Goal: Information Seeking & Learning: Compare options

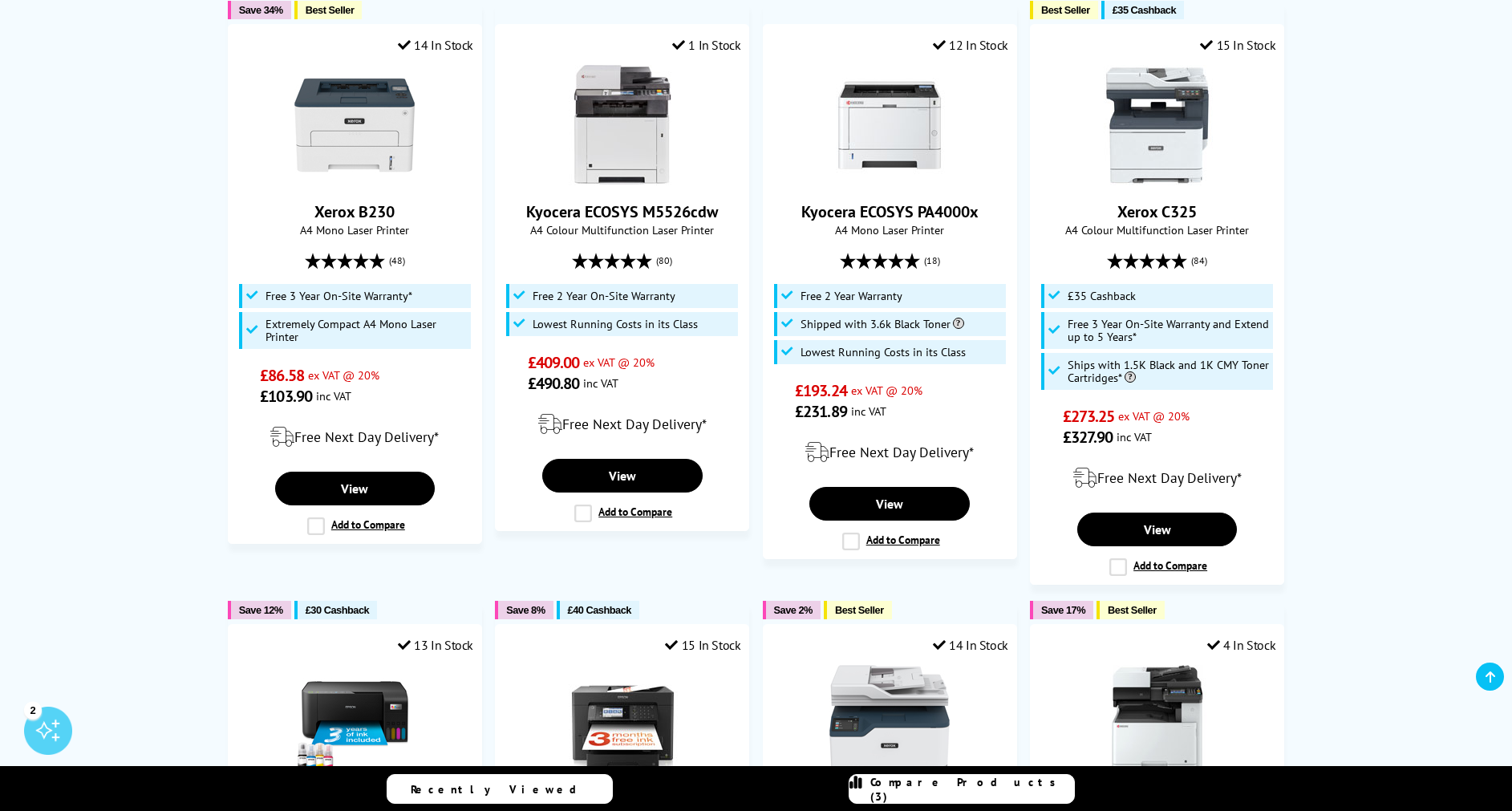
click at [967, 800] on link "Compare Products (3)" at bounding box center [961, 788] width 226 height 29
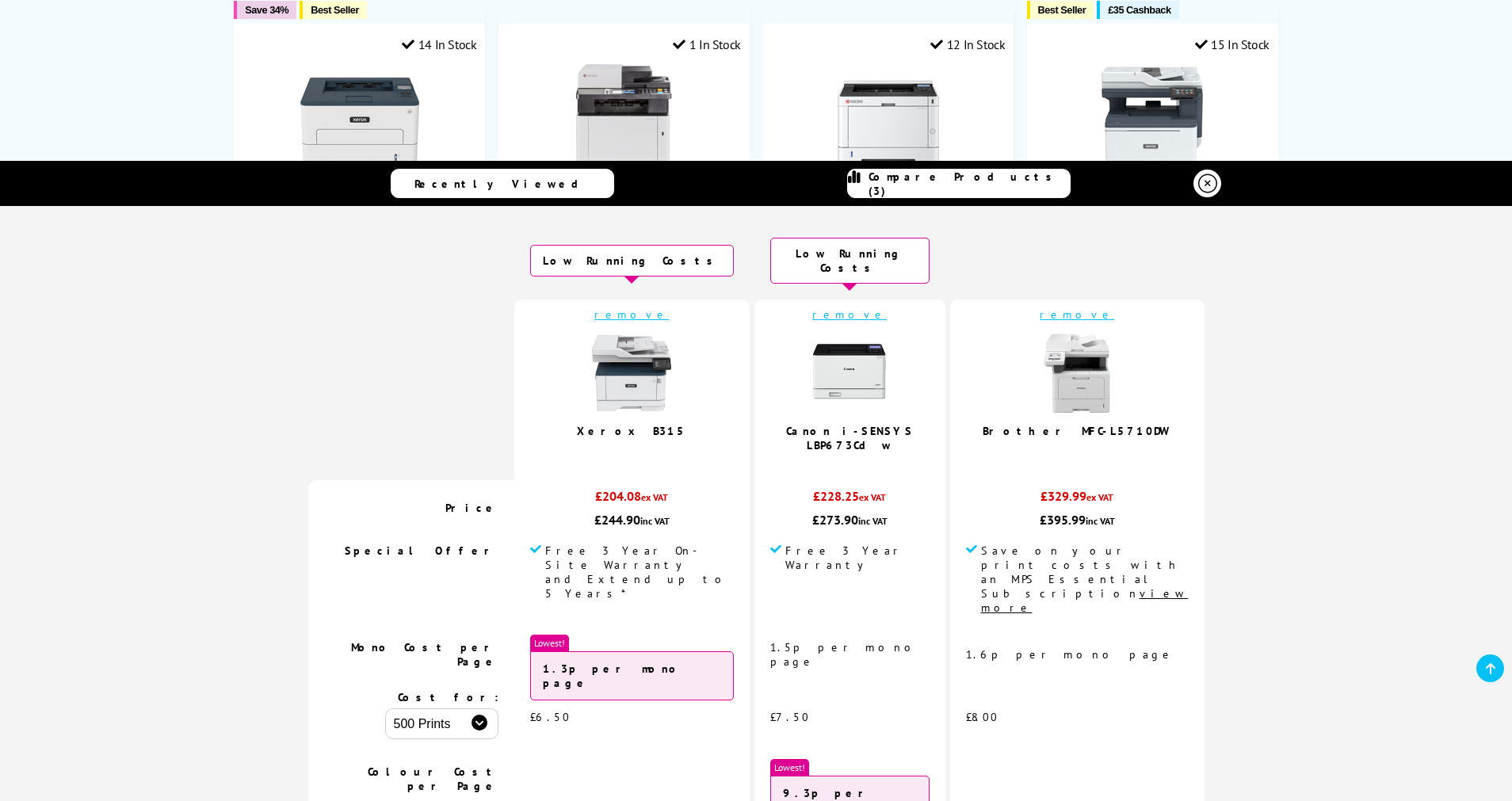
click at [1046, 307] on link "remove" at bounding box center [1076, 314] width 74 height 15
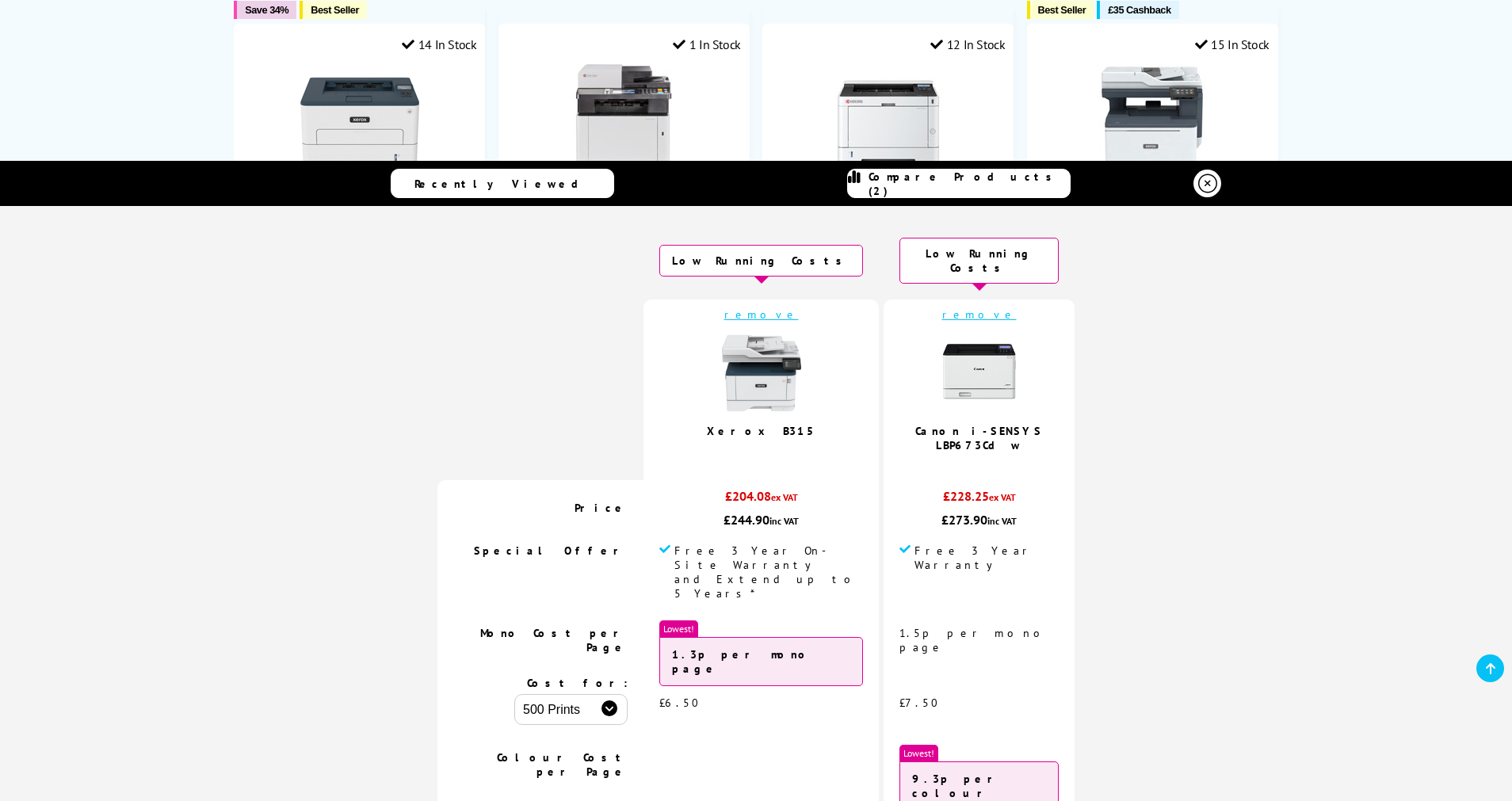
click at [1198, 183] on icon at bounding box center [1207, 184] width 19 height 19
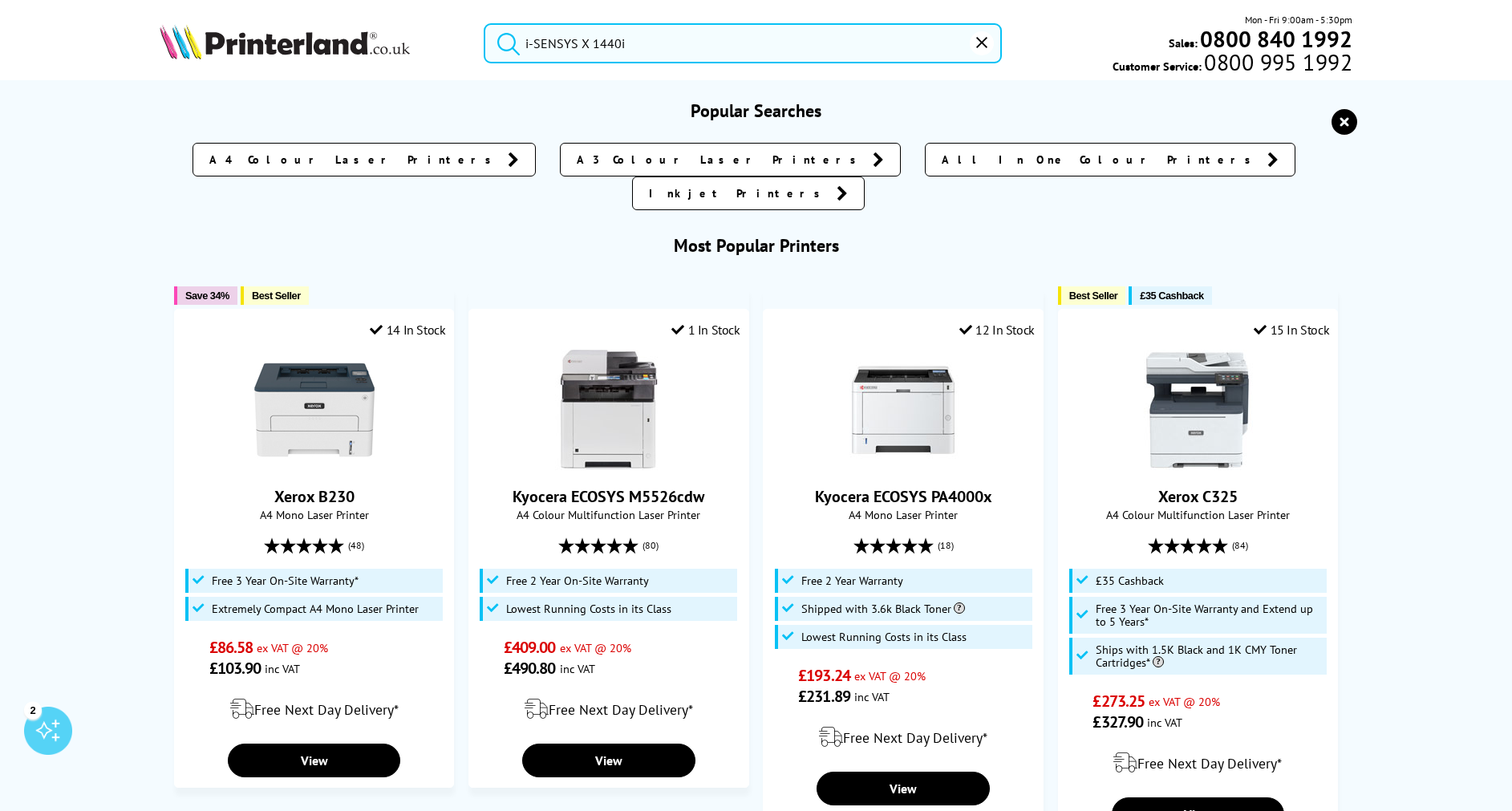
drag, startPoint x: 668, startPoint y: 49, endPoint x: 511, endPoint y: 49, distance: 157.0
click at [511, 49] on form "i-SENSYS X 1440i" at bounding box center [743, 43] width 518 height 40
click at [546, 46] on input "search" at bounding box center [743, 43] width 518 height 40
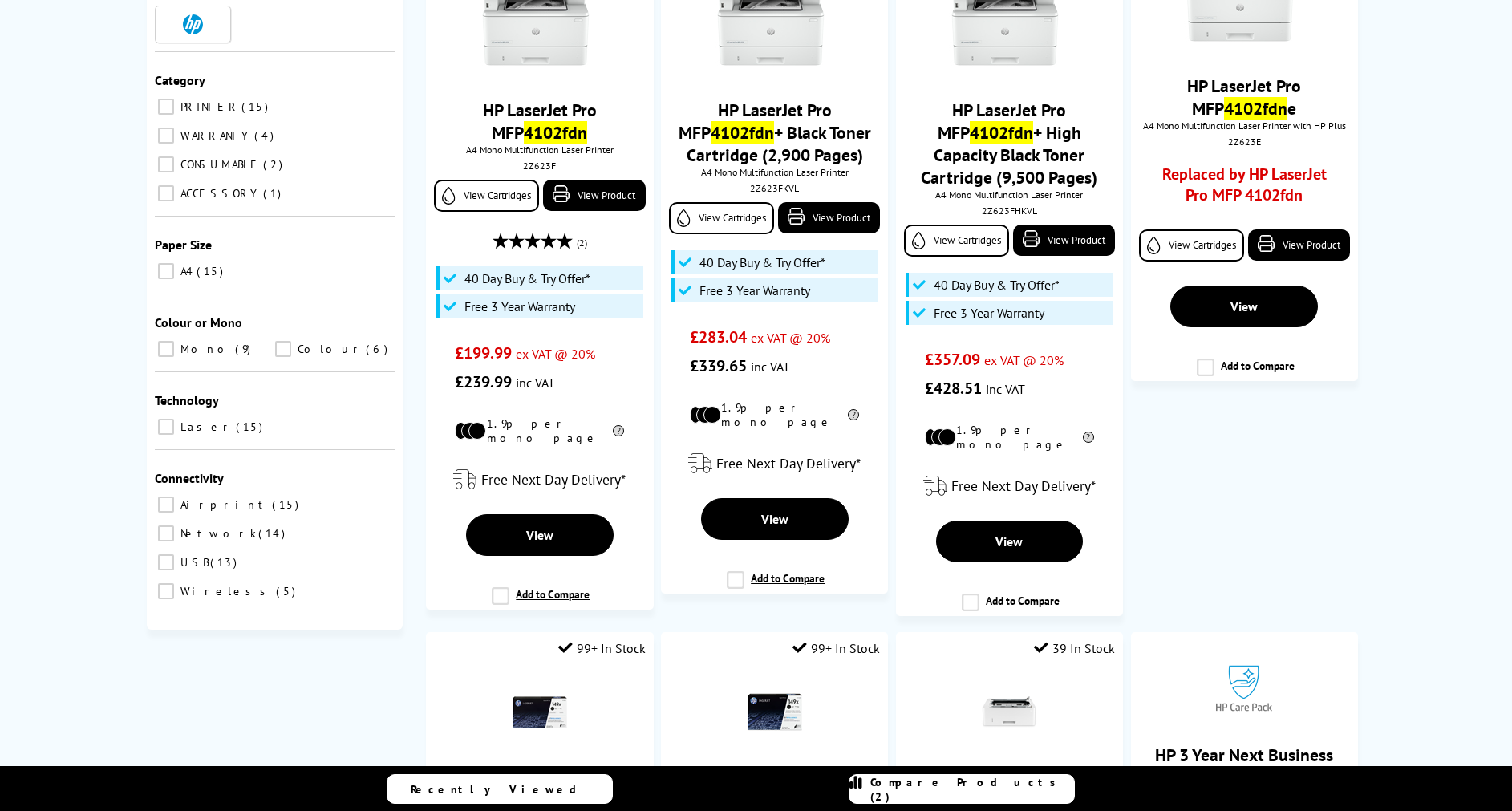
scroll to position [430, 0]
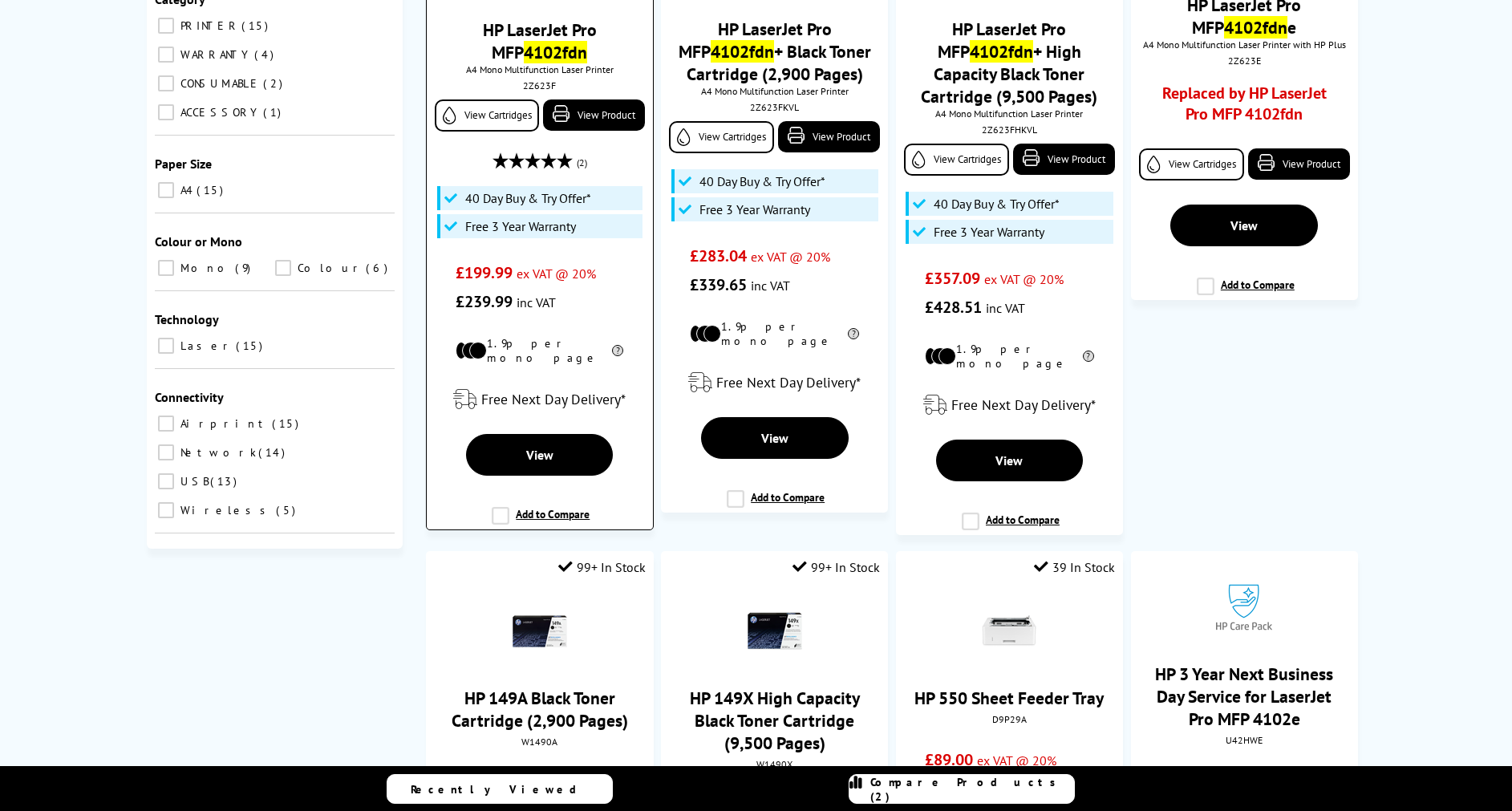
type input "4102fdn"
click at [500, 507] on label "Add to Compare" at bounding box center [540, 522] width 98 height 30
click at [0, 0] on input "Add to Compare" at bounding box center [0, 0] width 0 height 0
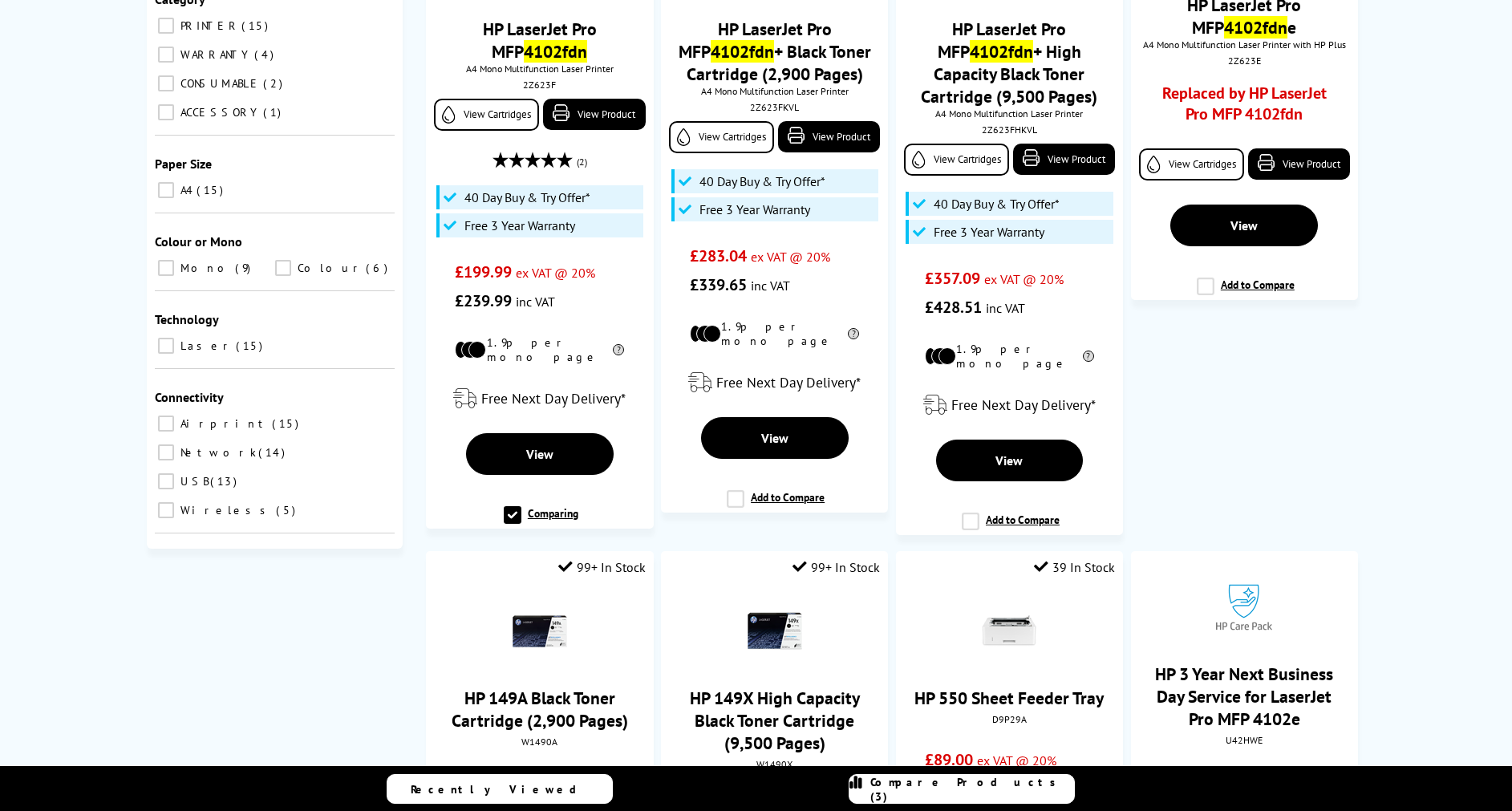
scroll to position [0, 0]
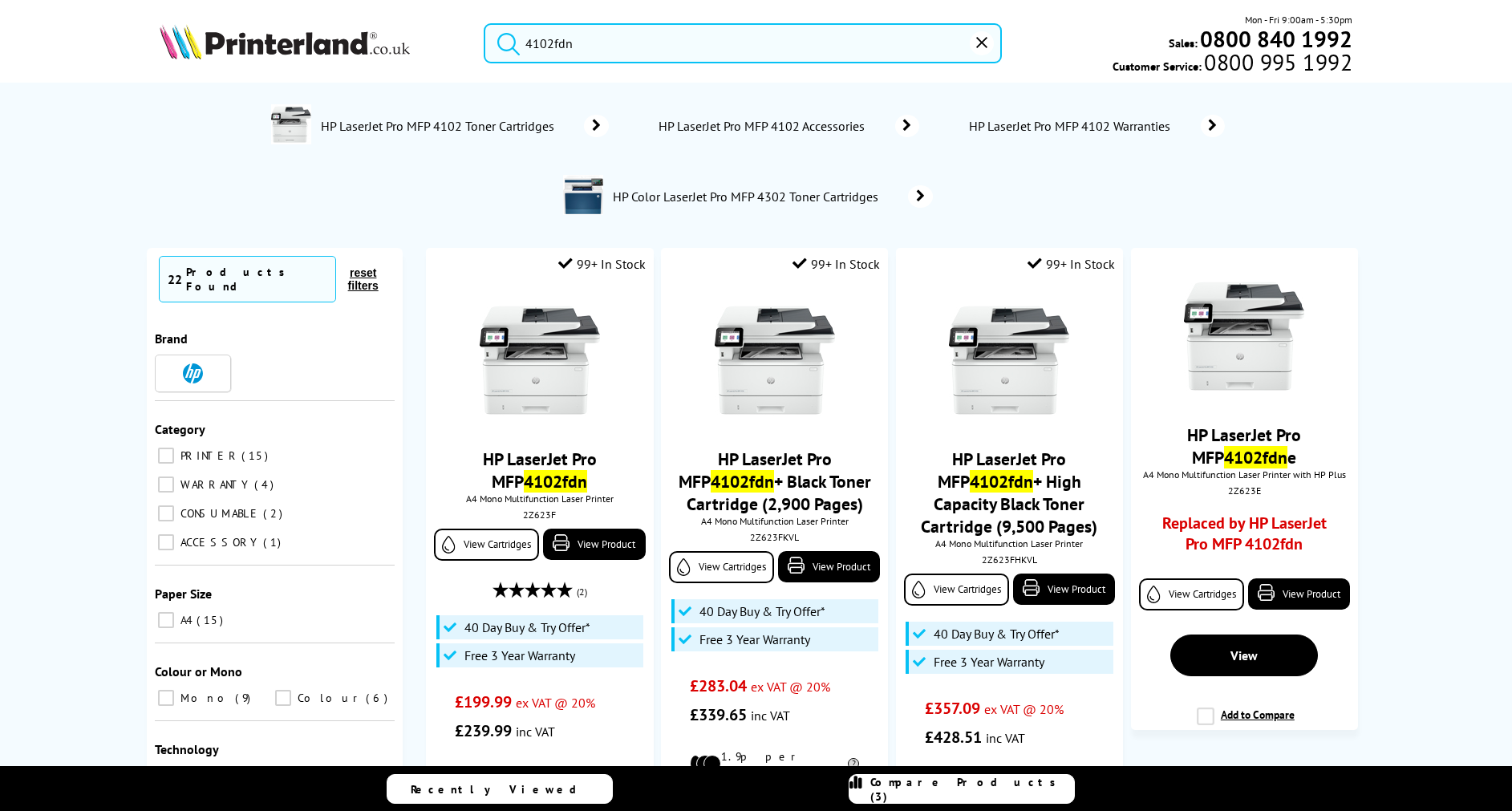
click at [622, 39] on input "4102fdn" at bounding box center [743, 43] width 518 height 40
click at [984, 36] on button "reset" at bounding box center [982, 43] width 24 height 24
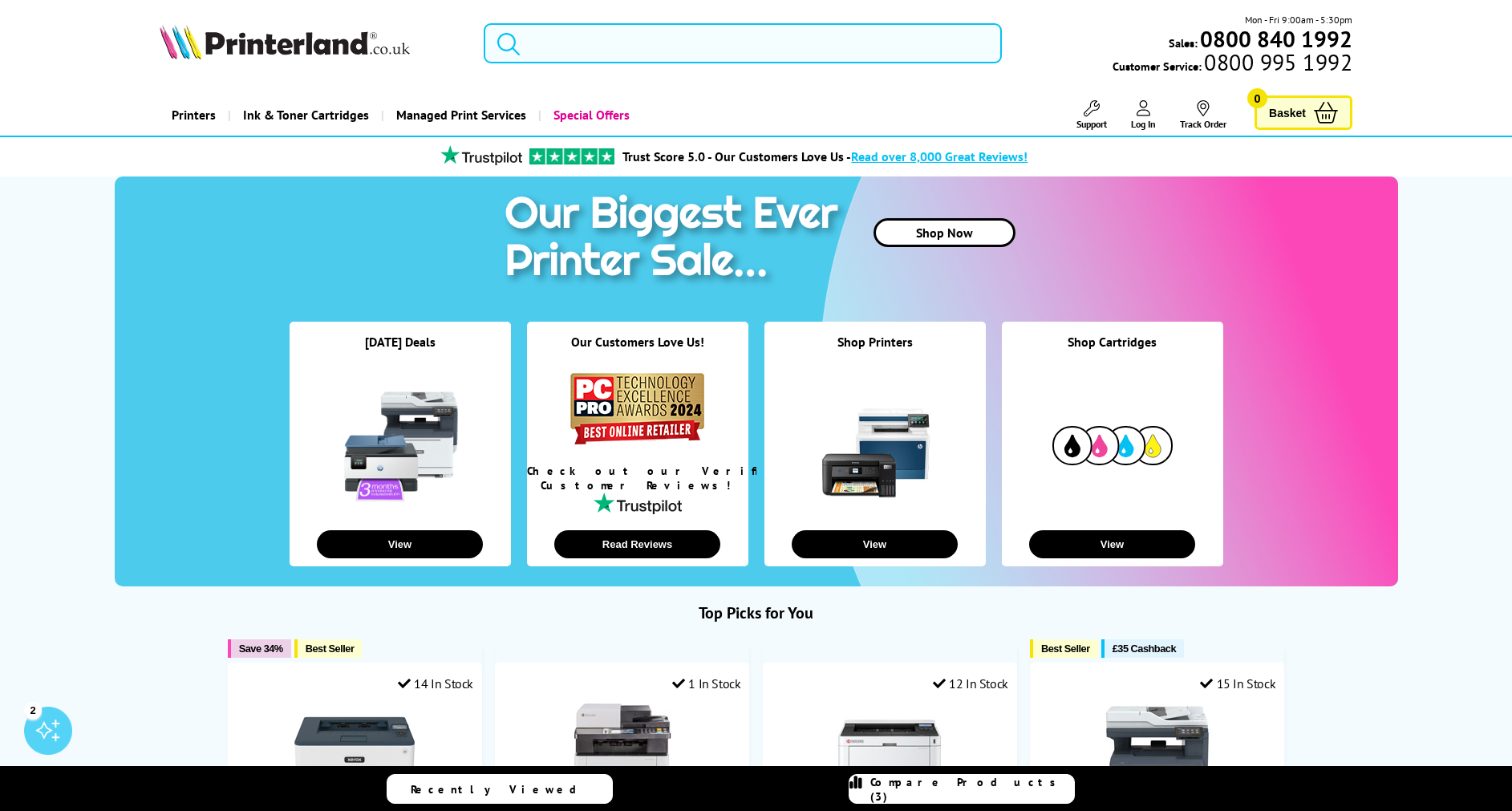
click at [557, 43] on input "search" at bounding box center [743, 43] width 518 height 40
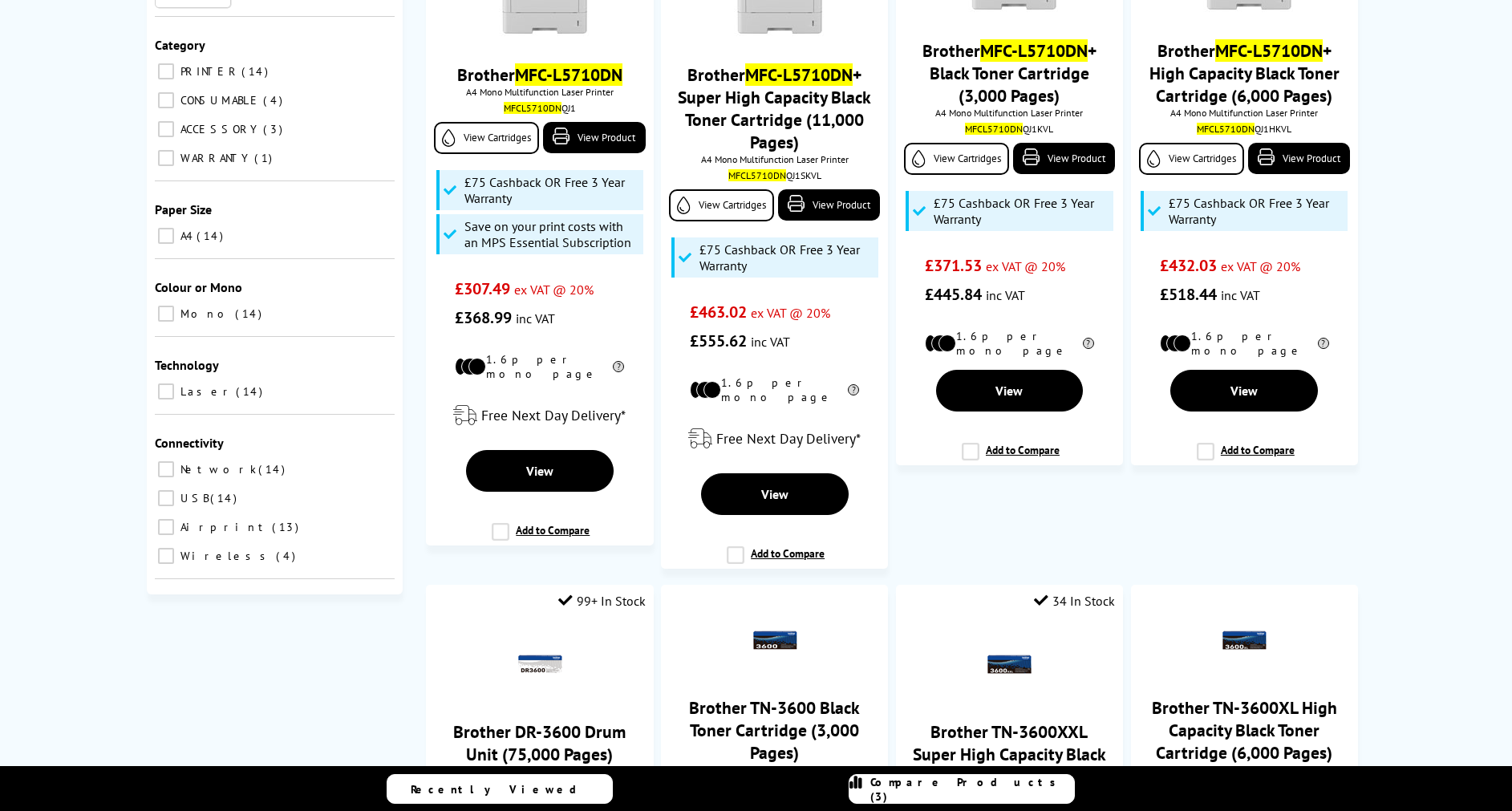
scroll to position [243, 0]
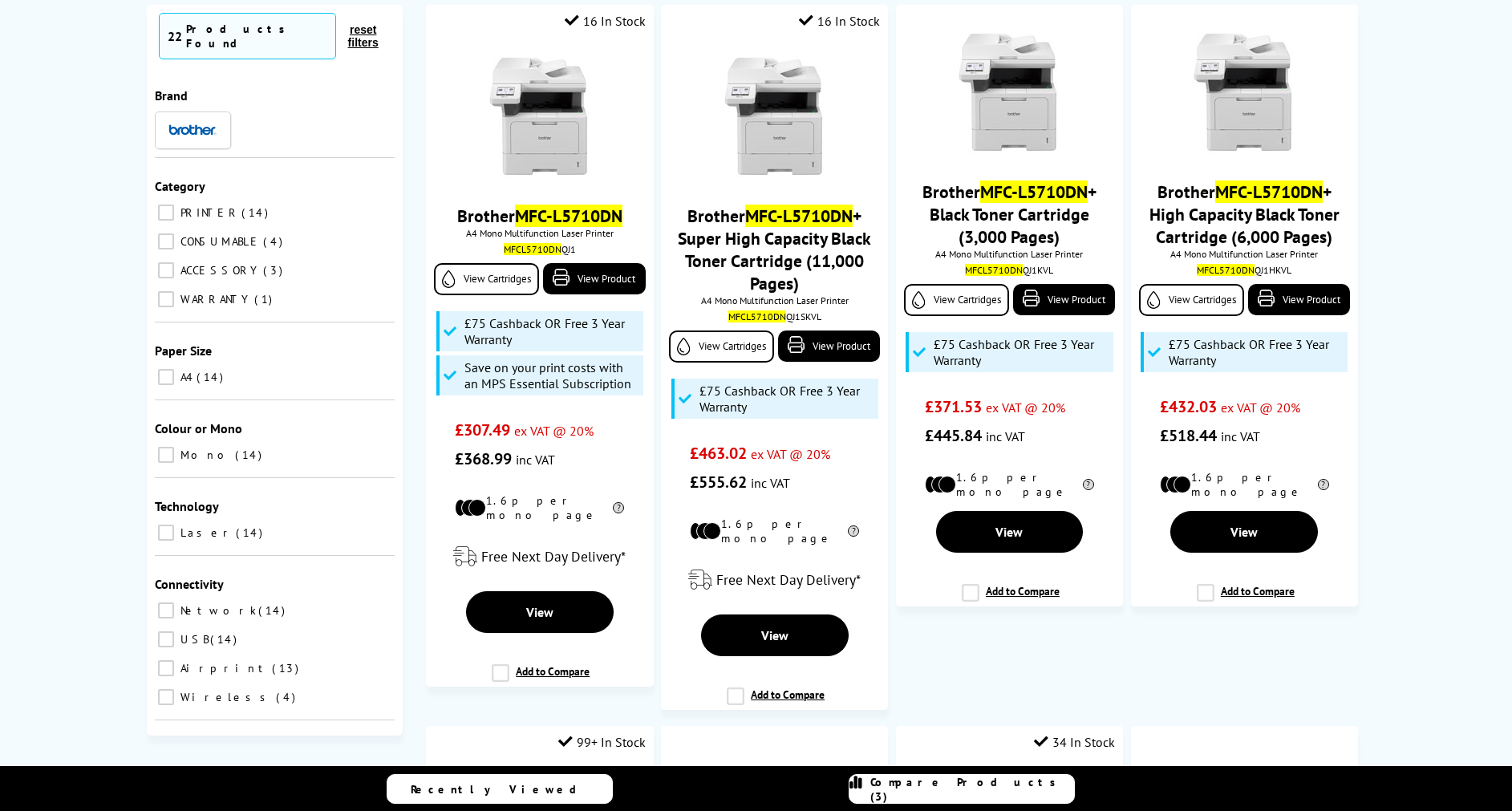
type input "MFC-L5710DN"
click at [942, 790] on span "Compare Products (3)" at bounding box center [972, 788] width 204 height 29
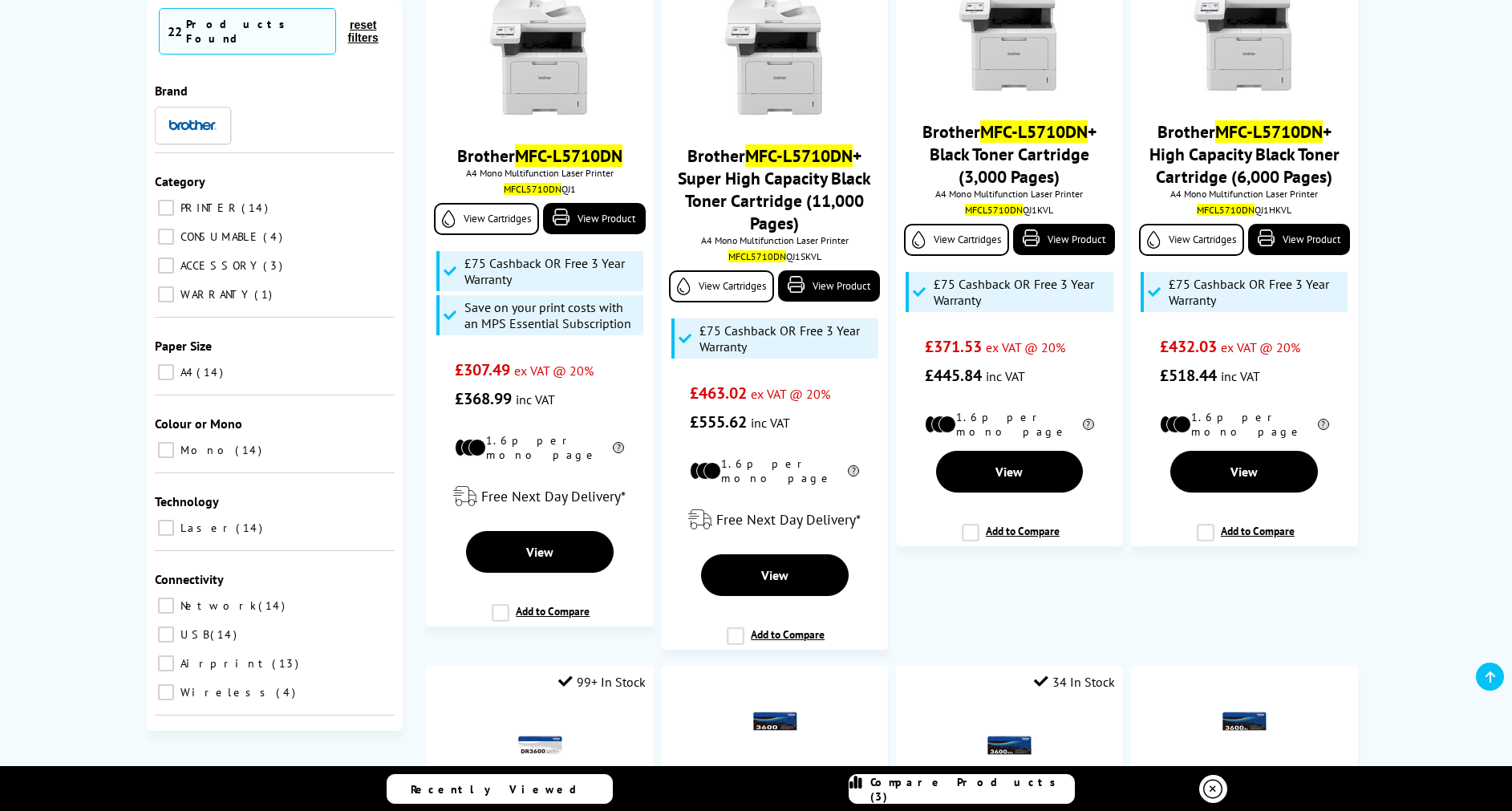
scroll to position [359, 0]
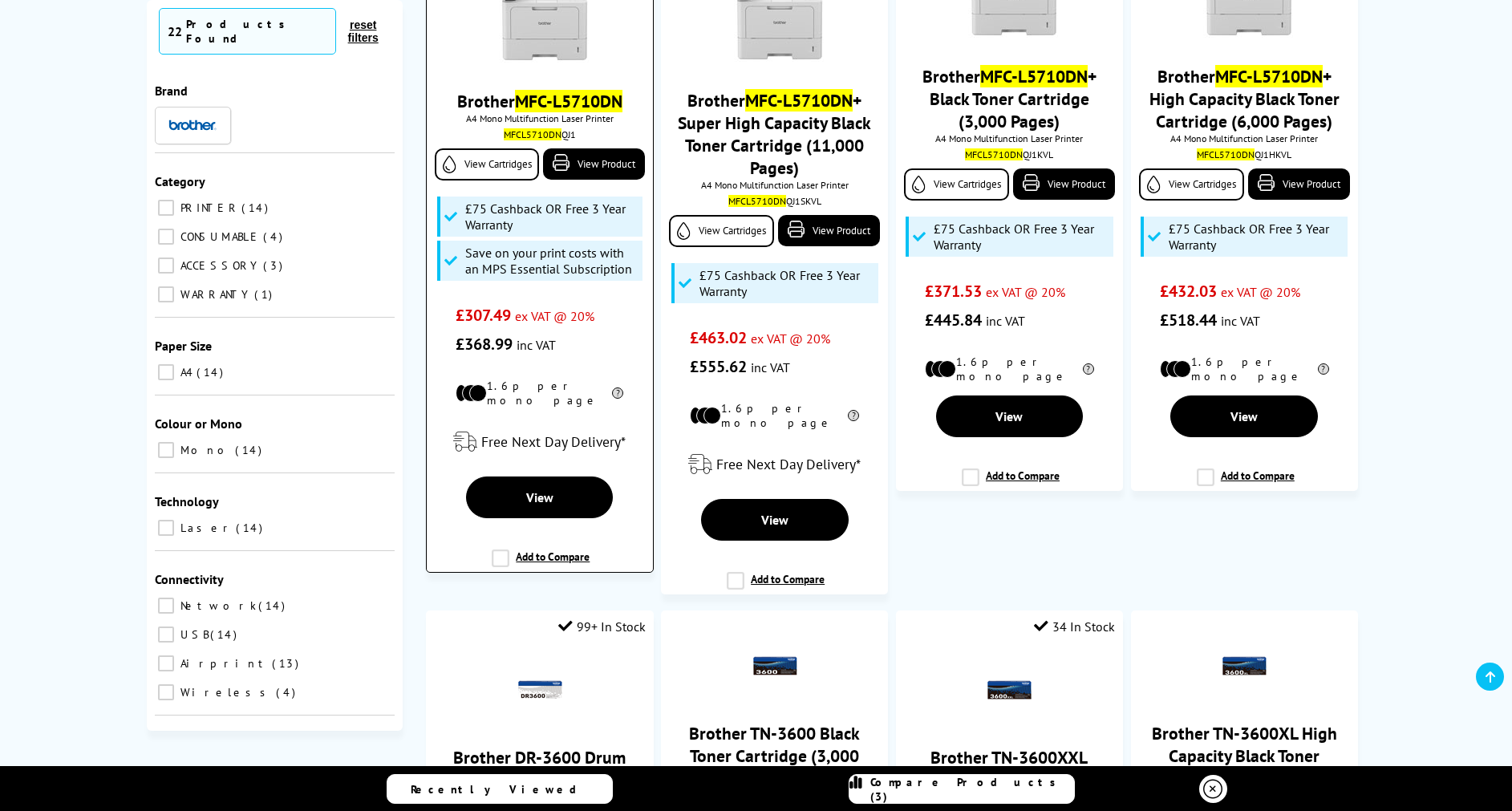
click at [498, 549] on label "Add to Compare" at bounding box center [540, 564] width 98 height 30
click at [0, 0] on input "Add to Compare" at bounding box center [0, 0] width 0 height 0
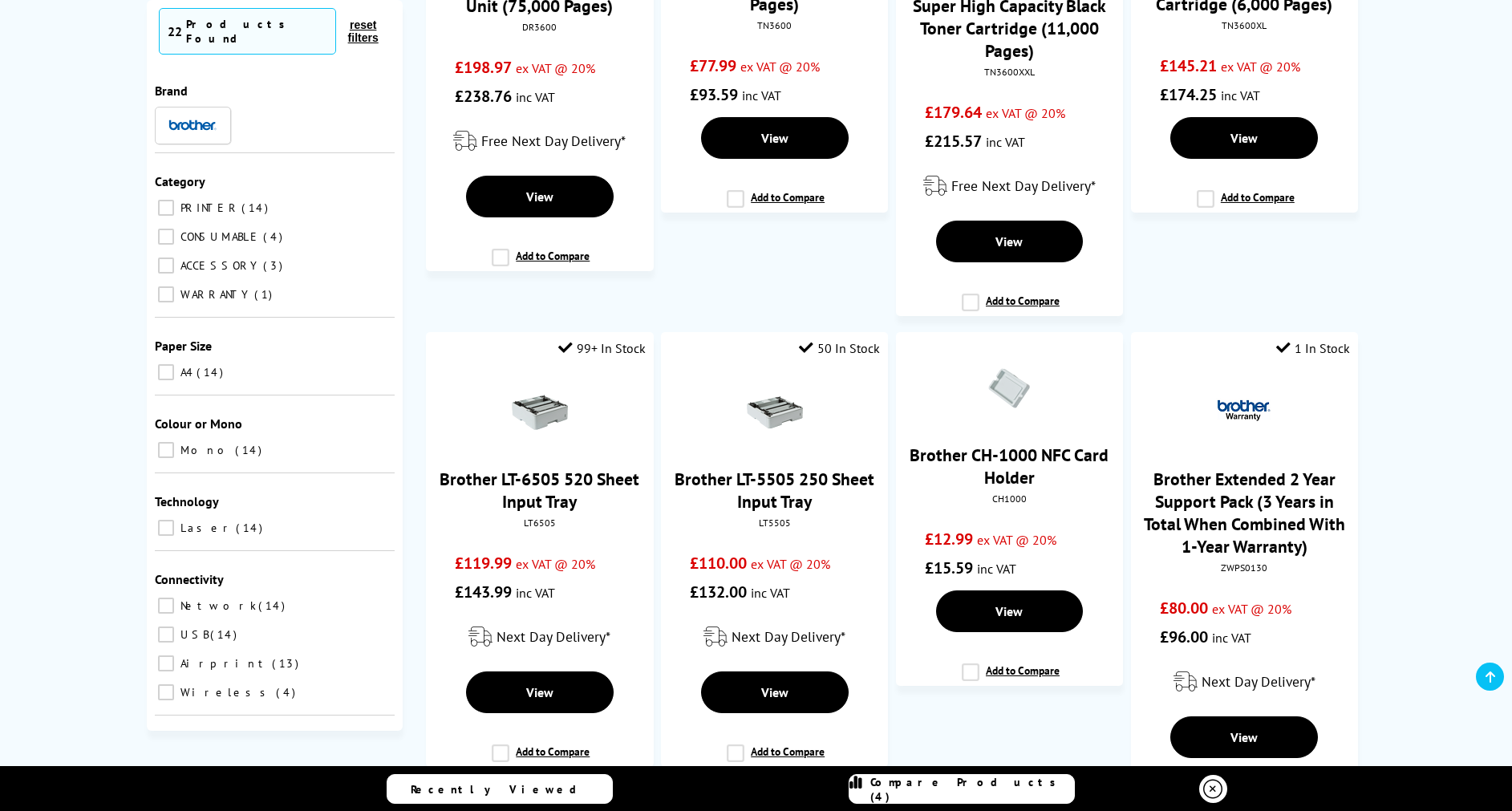
scroll to position [1167, 0]
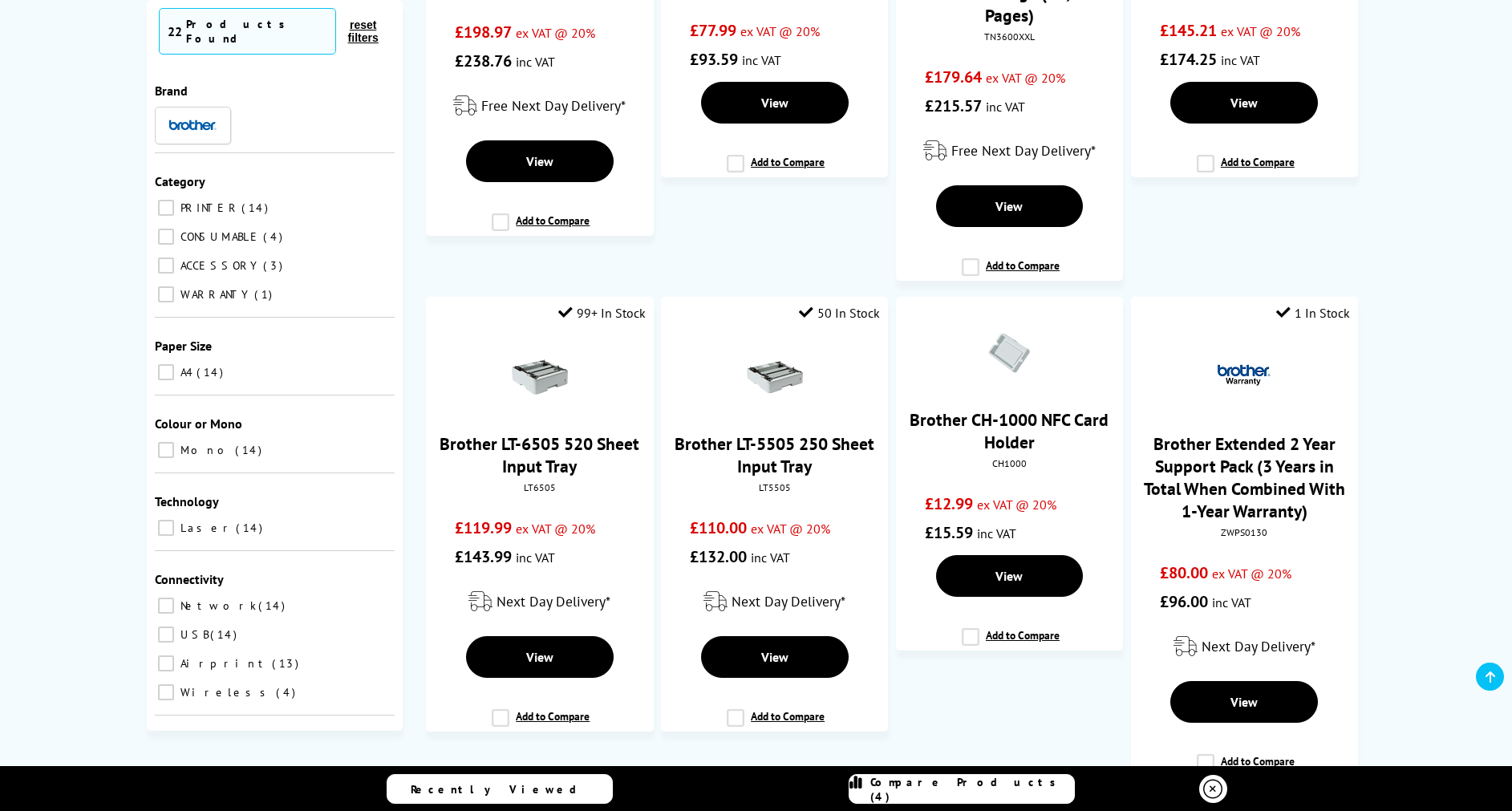
click at [917, 785] on div "Compare Products (4)" at bounding box center [961, 788] width 225 height 29
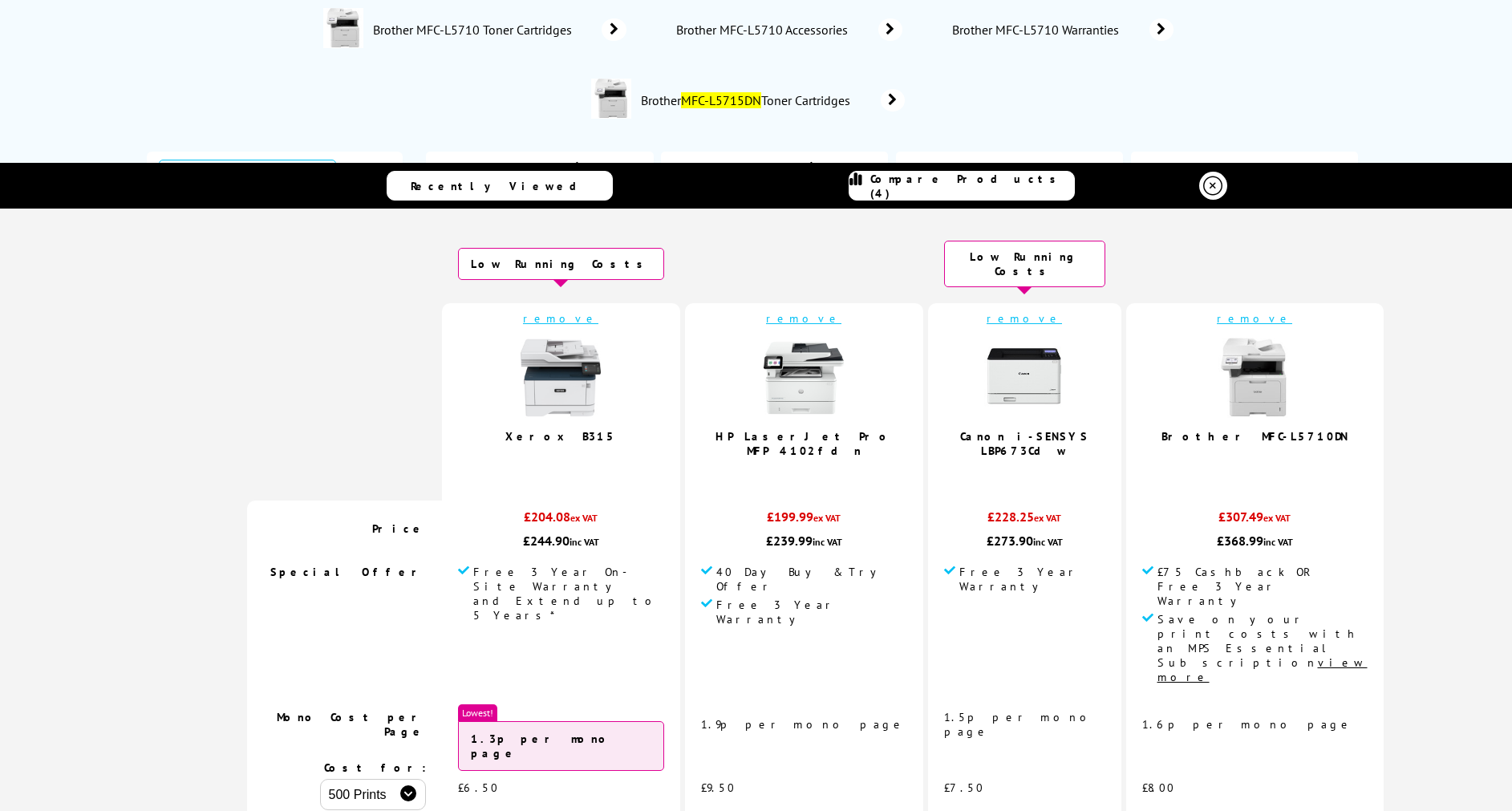
scroll to position [0, 0]
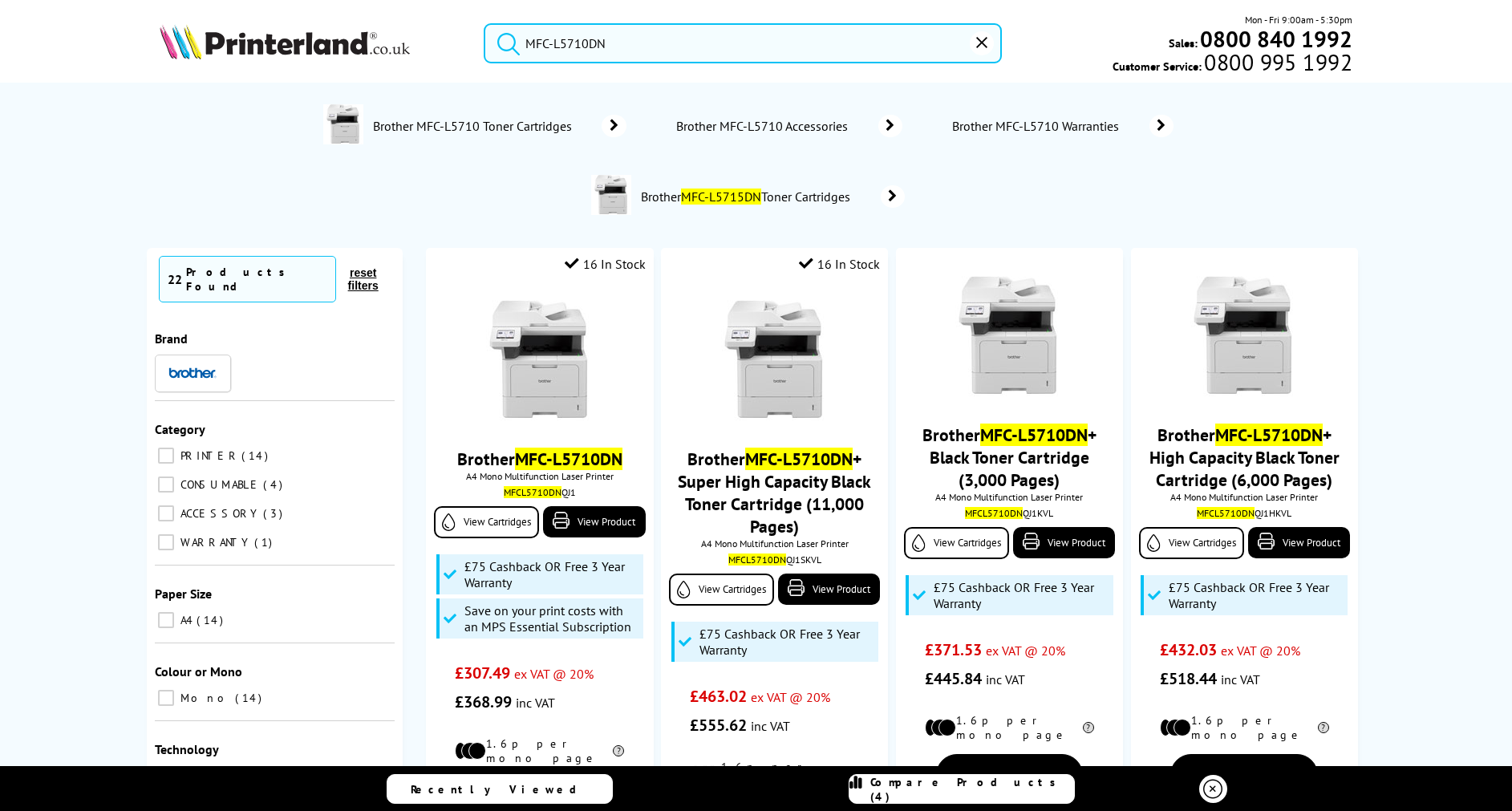
click at [658, 39] on input "MFC-L5710DN" at bounding box center [743, 43] width 518 height 40
click at [981, 46] on icon "reset" at bounding box center [981, 42] width 11 height 11
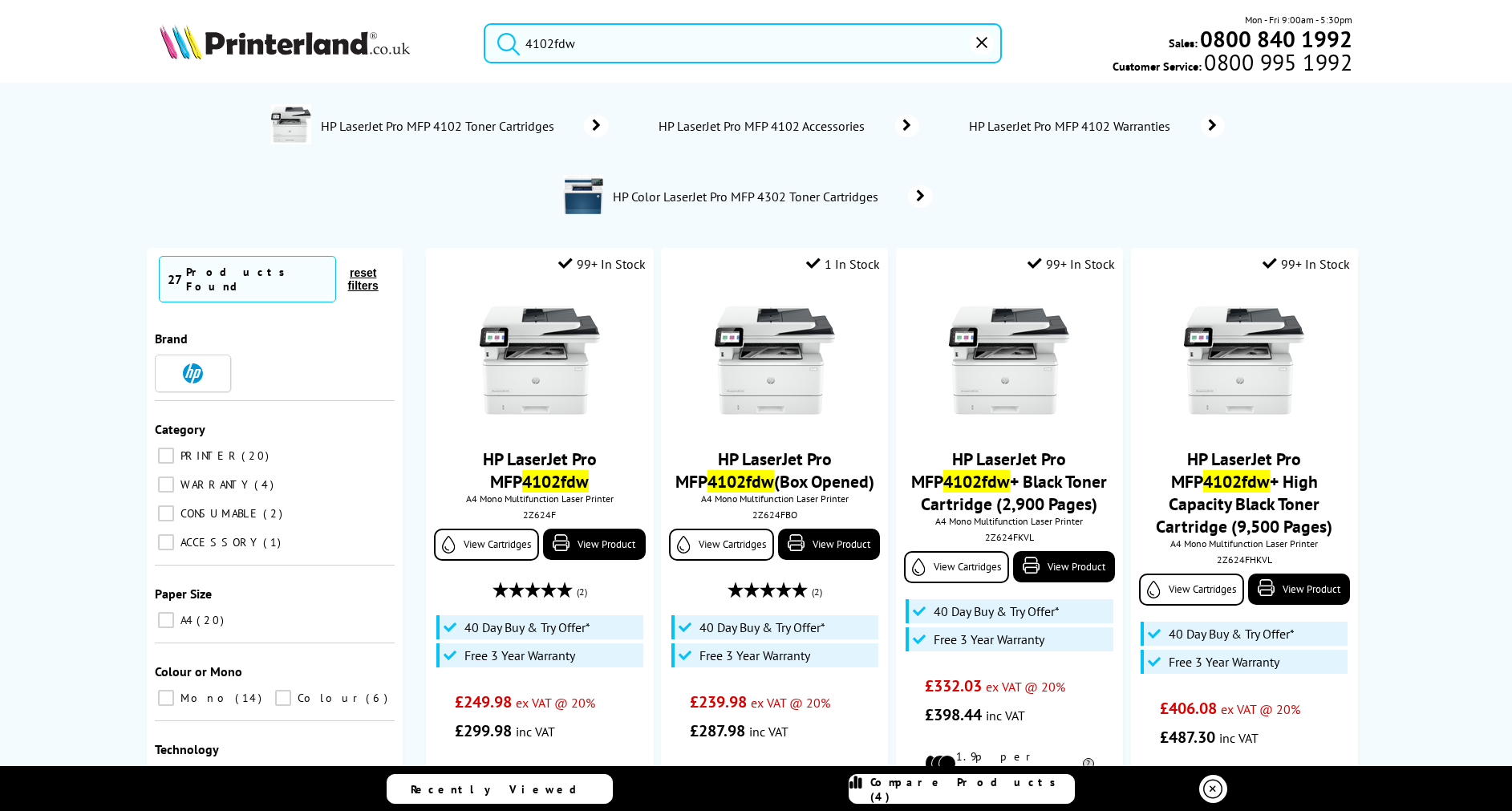
type input "4102fdw"
click at [976, 48] on icon "reset" at bounding box center [981, 42] width 11 height 11
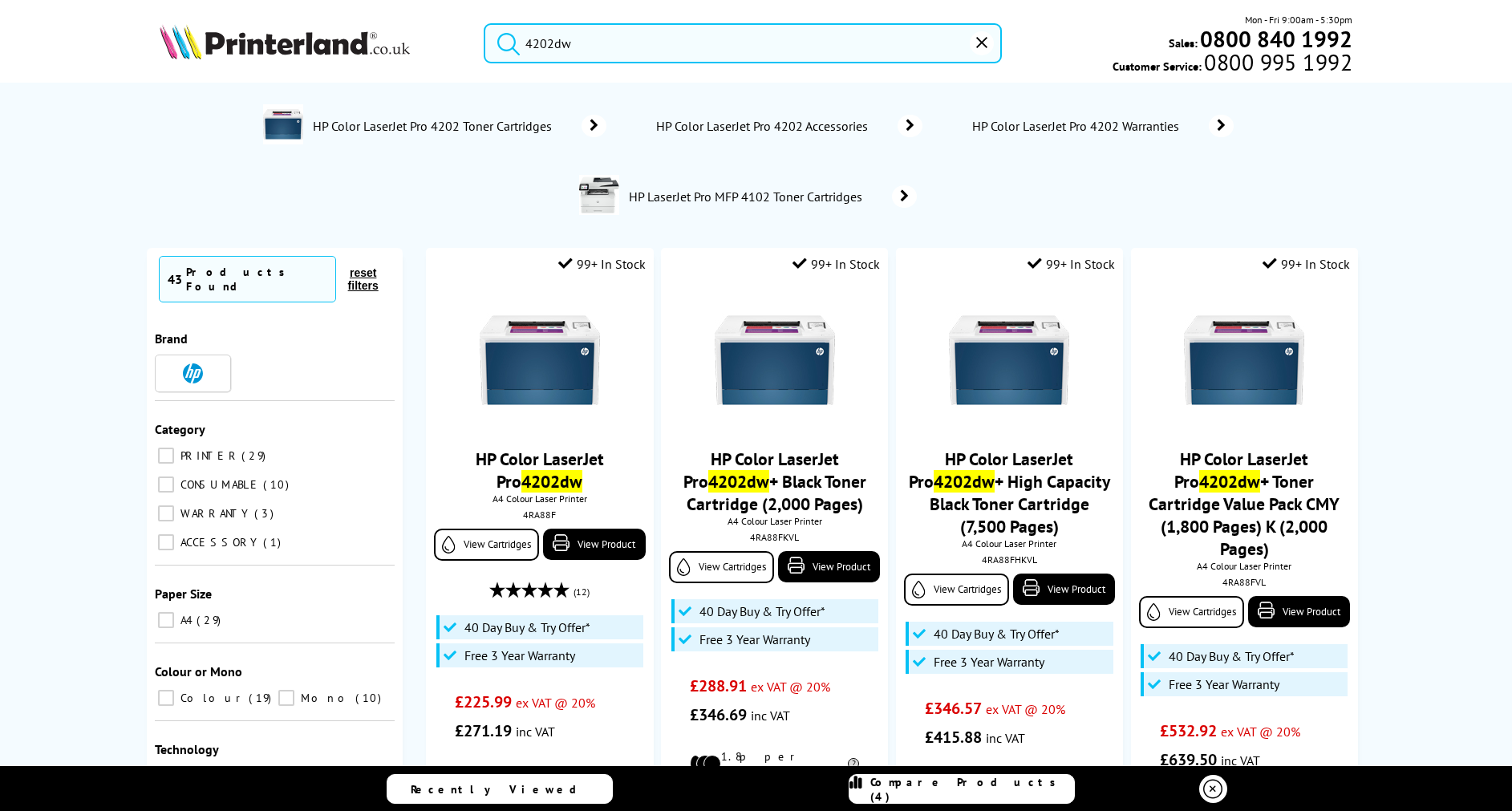
type input "4202dw"
click at [983, 49] on button "reset" at bounding box center [982, 43] width 24 height 24
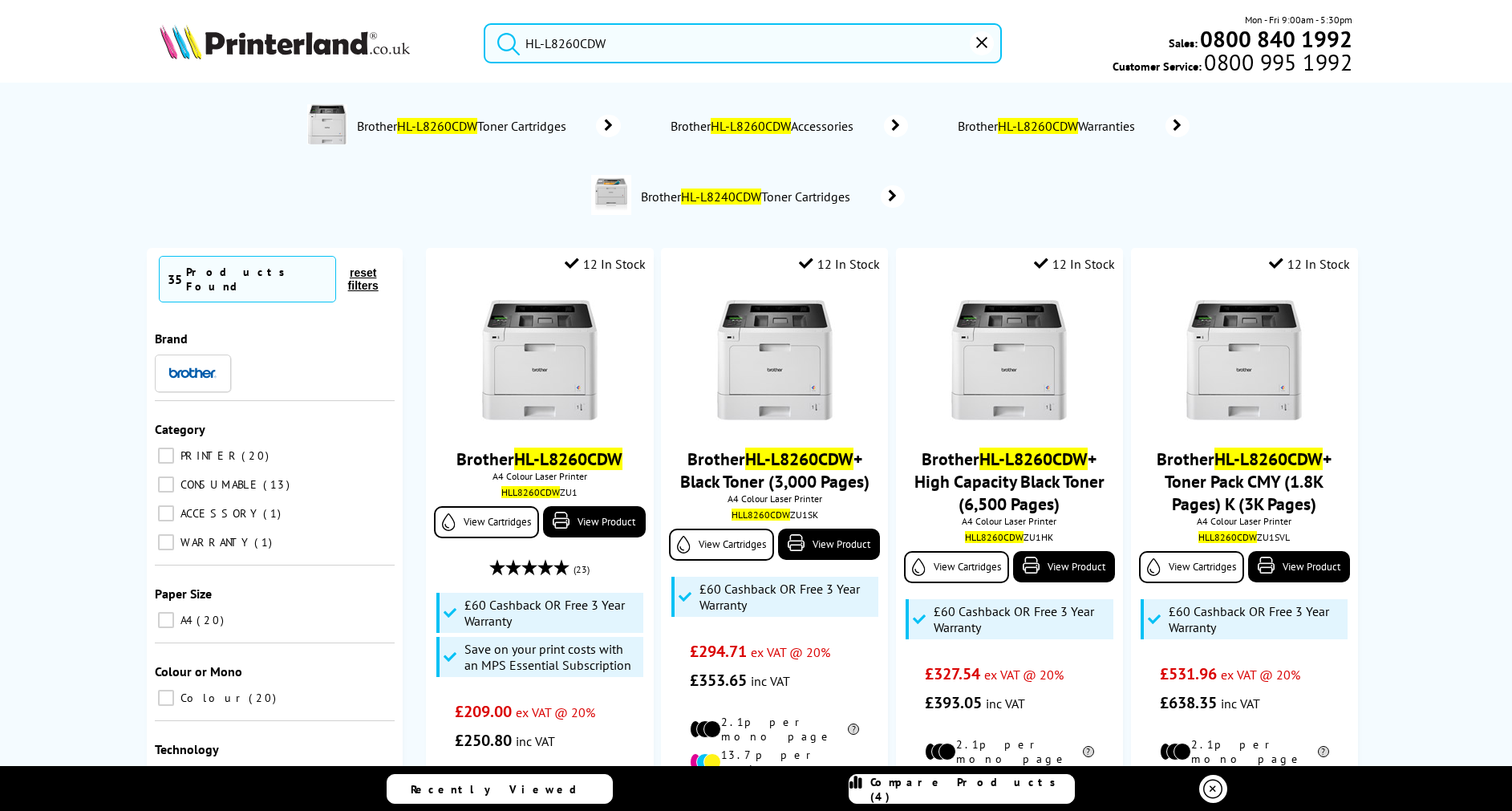
type input "HL-L8260CDW"
click at [985, 50] on button "reset" at bounding box center [982, 43] width 24 height 24
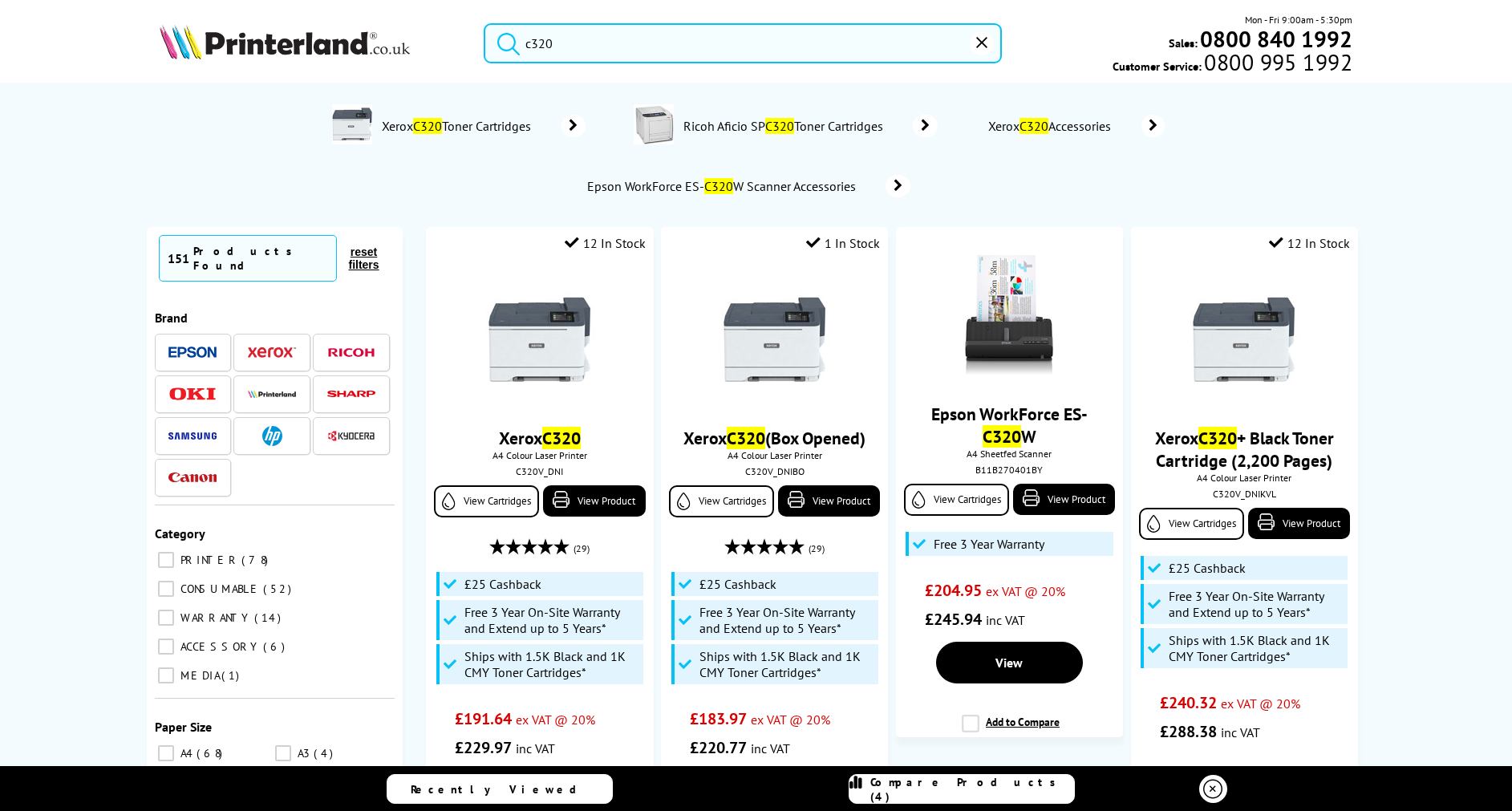
type input "c320"
click at [980, 45] on icon "reset" at bounding box center [981, 42] width 11 height 11
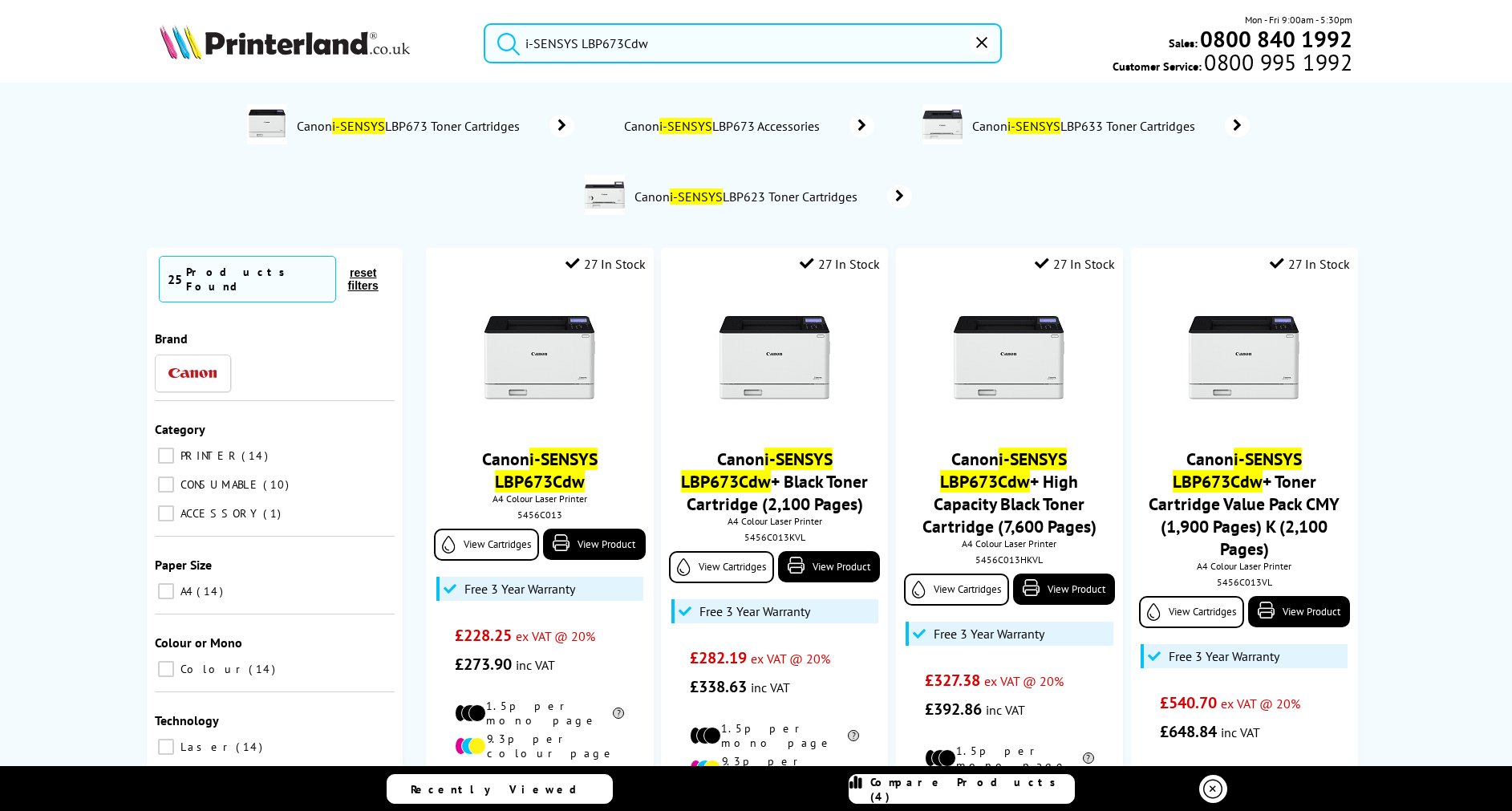
type input "i-SENSYS LBP673Cdw"
click at [978, 48] on icon "reset" at bounding box center [981, 42] width 11 height 11
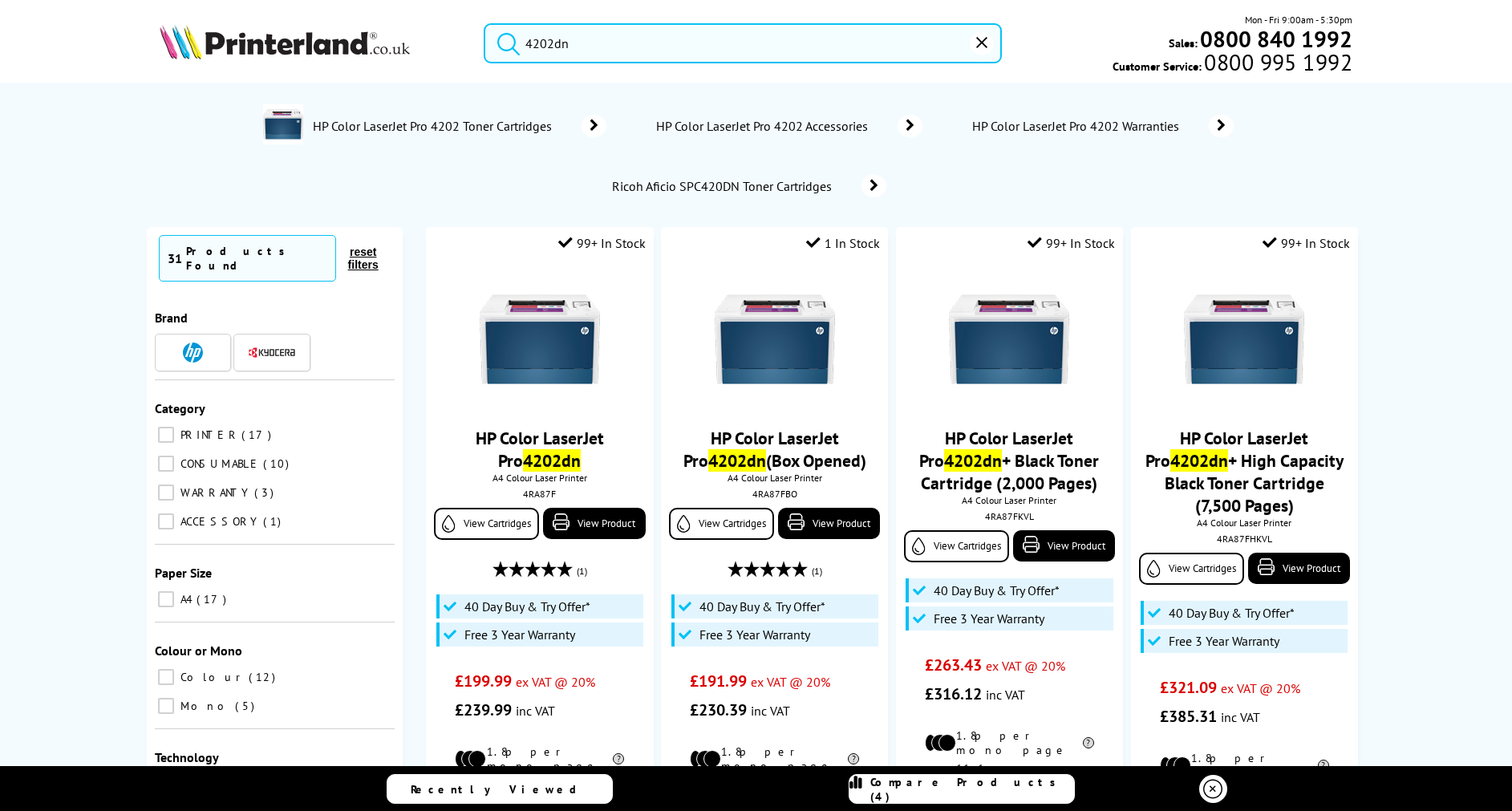
drag, startPoint x: 597, startPoint y: 50, endPoint x: 473, endPoint y: 51, distance: 124.0
click at [473, 51] on div "4202dn" at bounding box center [733, 43] width 538 height 40
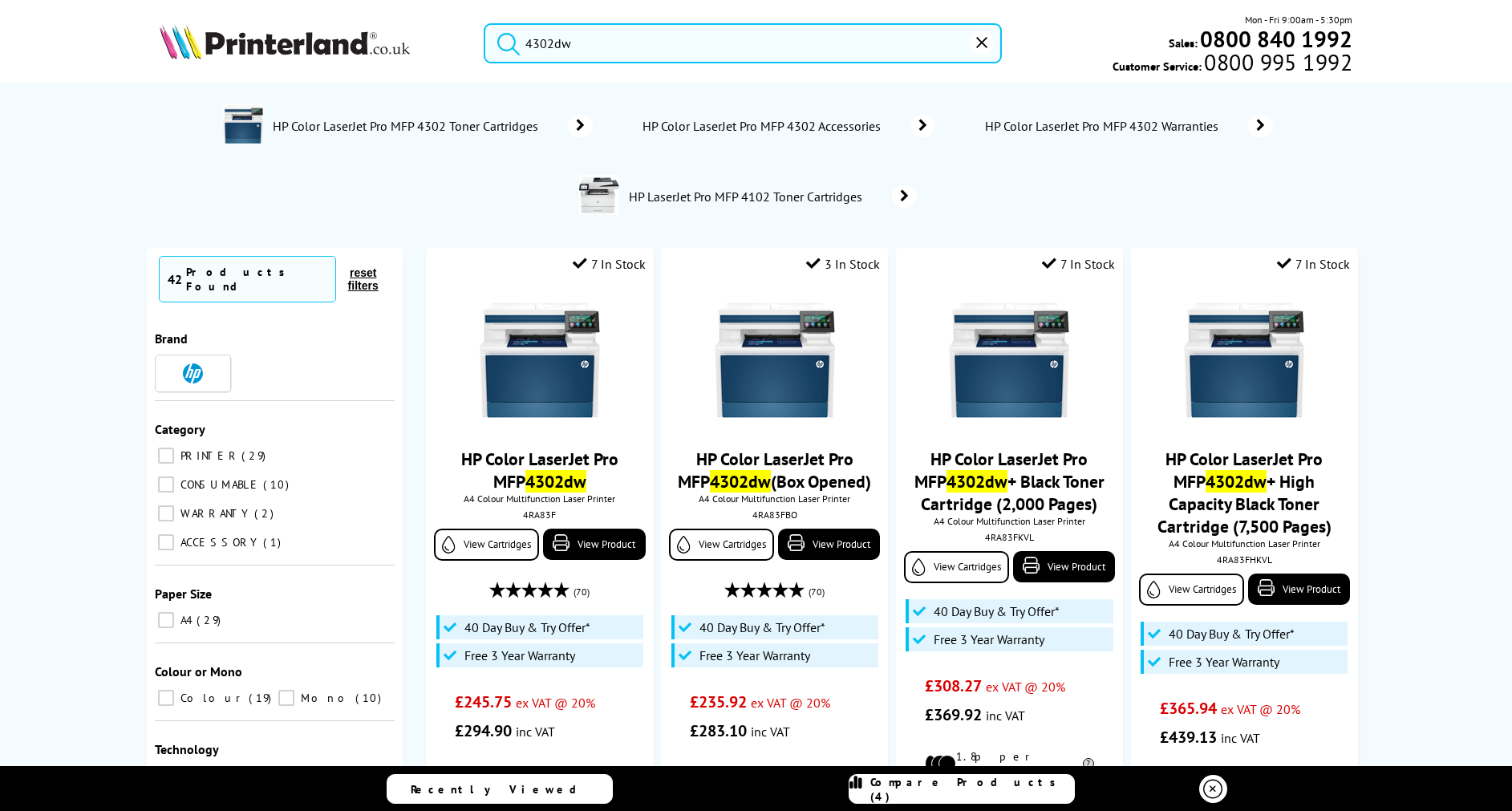
type input "4302dw"
click at [982, 46] on icon "reset" at bounding box center [981, 42] width 11 height 11
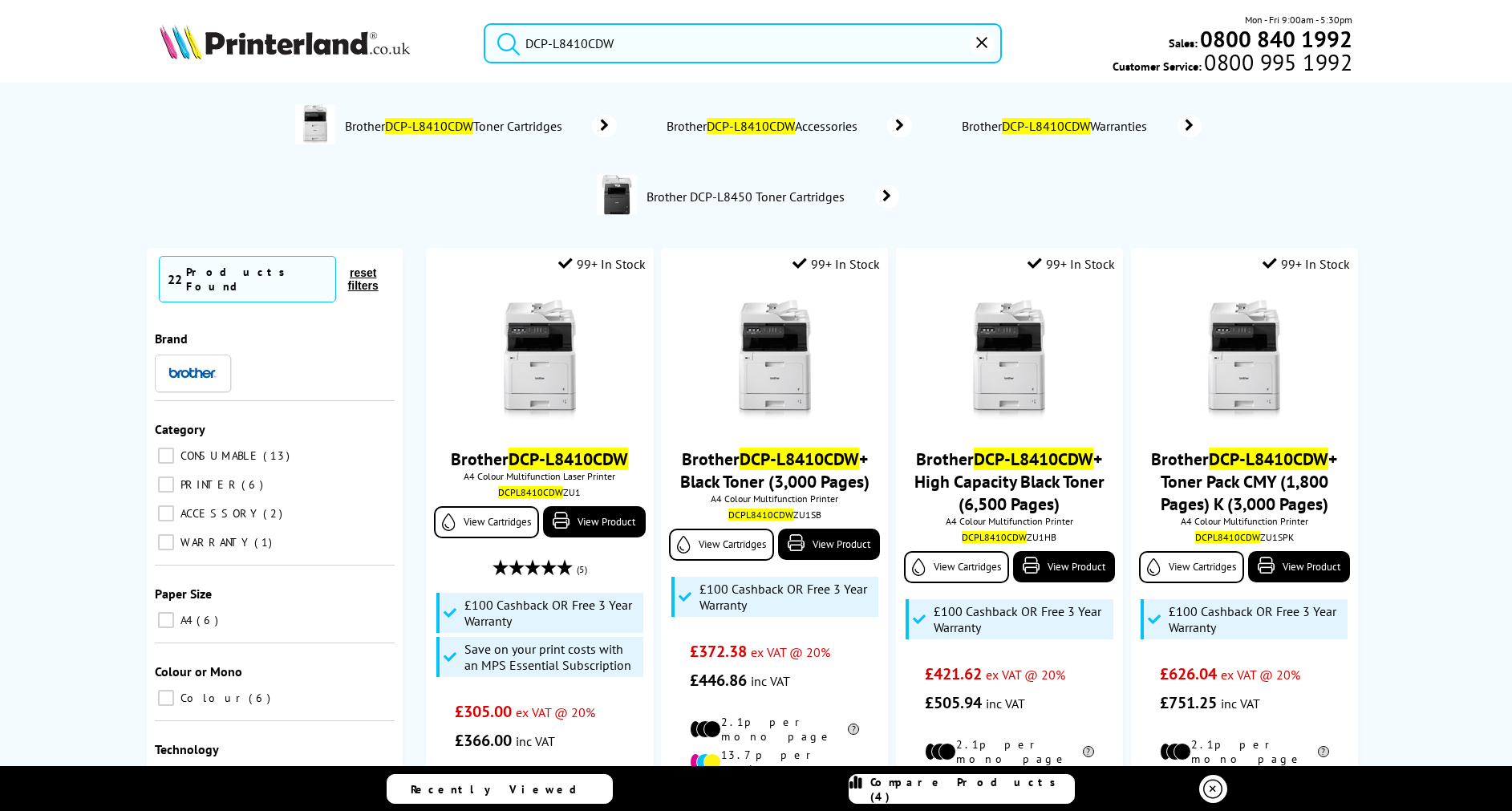
type input "DCP-L8410CDW"
click at [984, 44] on icon "reset" at bounding box center [981, 42] width 11 height 11
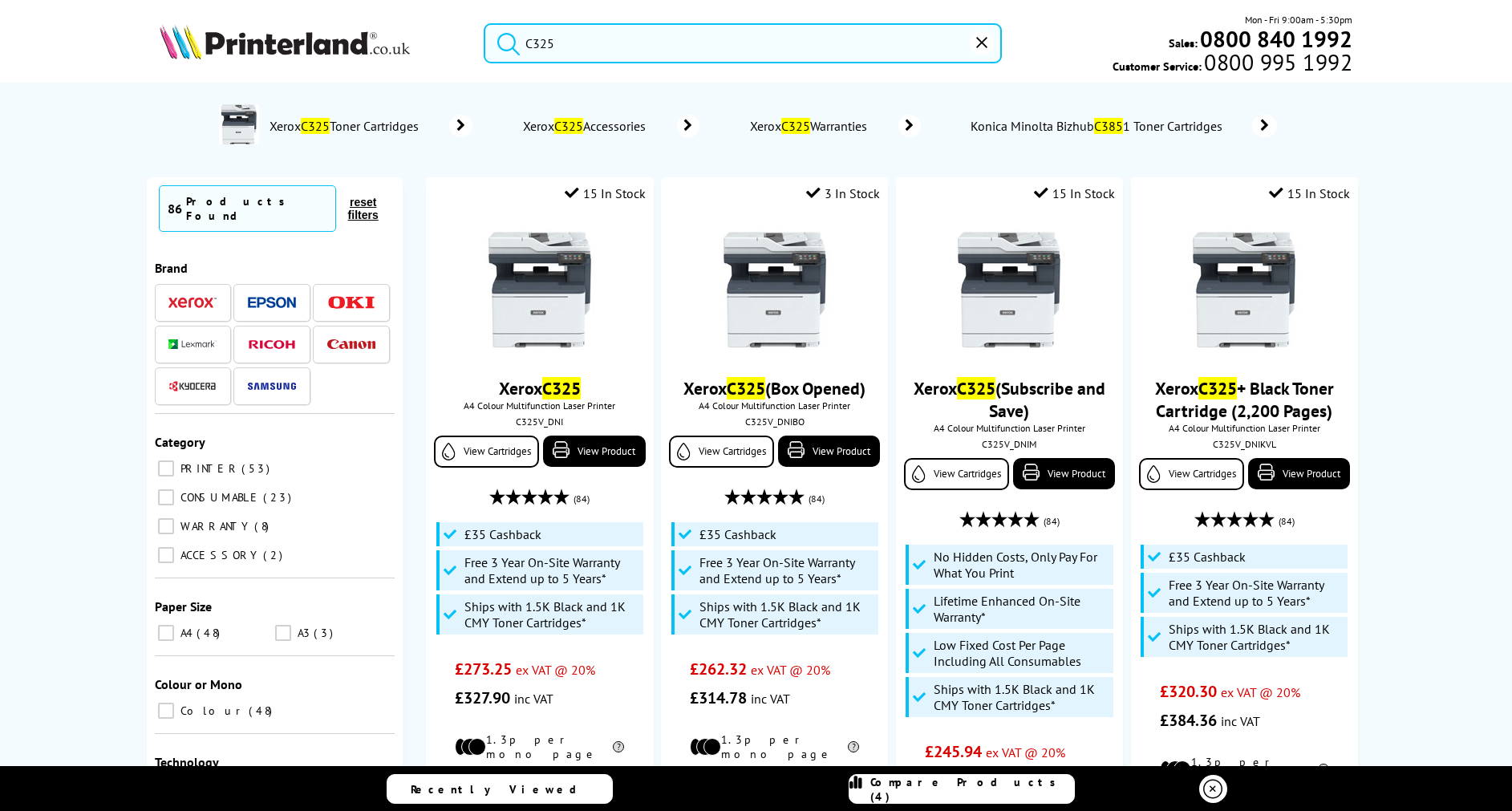
type input "C325"
click at [987, 44] on button "reset" at bounding box center [982, 43] width 24 height 24
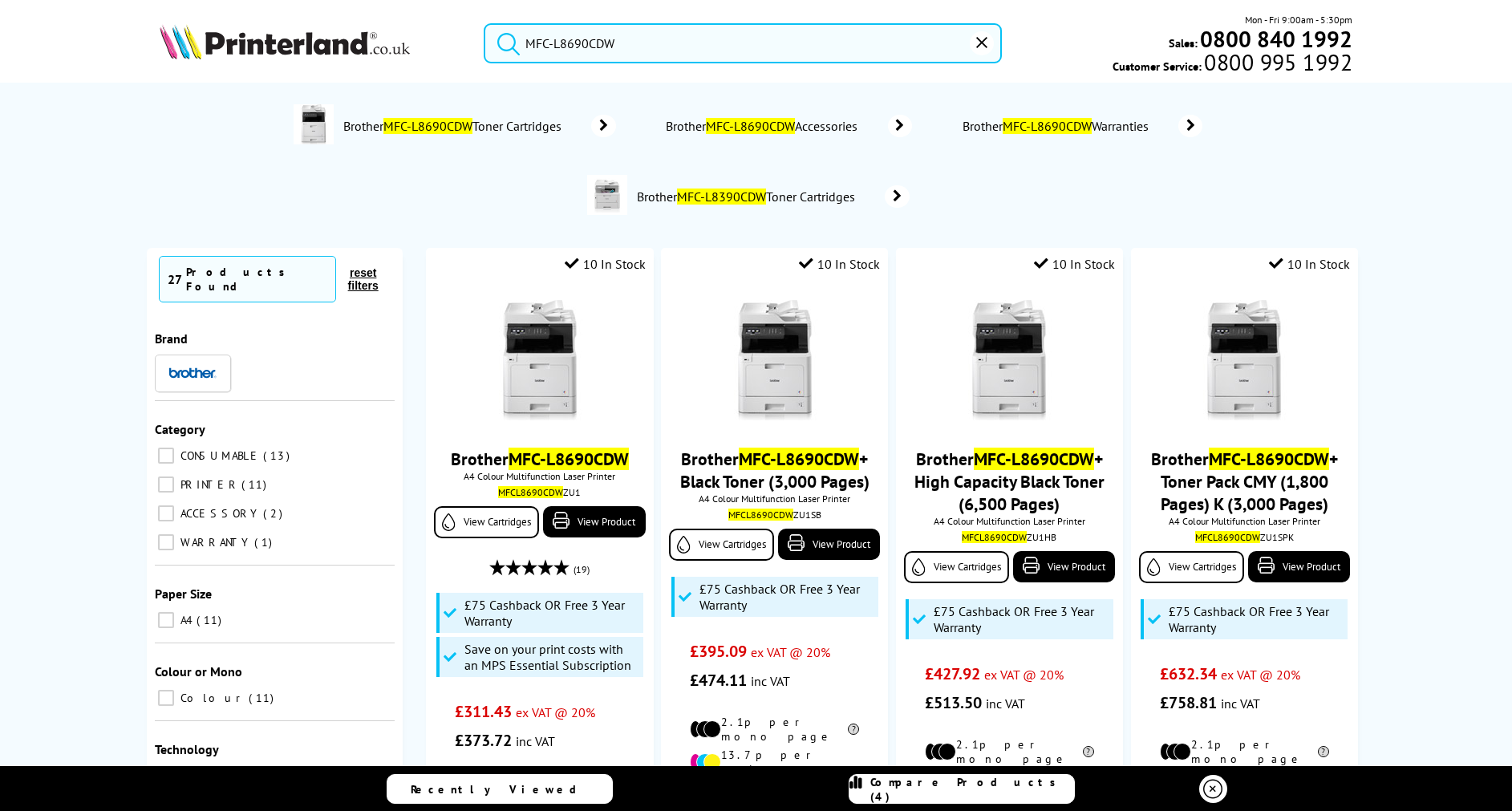
type input "MFC-L8690CDW"
click at [980, 48] on icon "reset" at bounding box center [981, 42] width 11 height 11
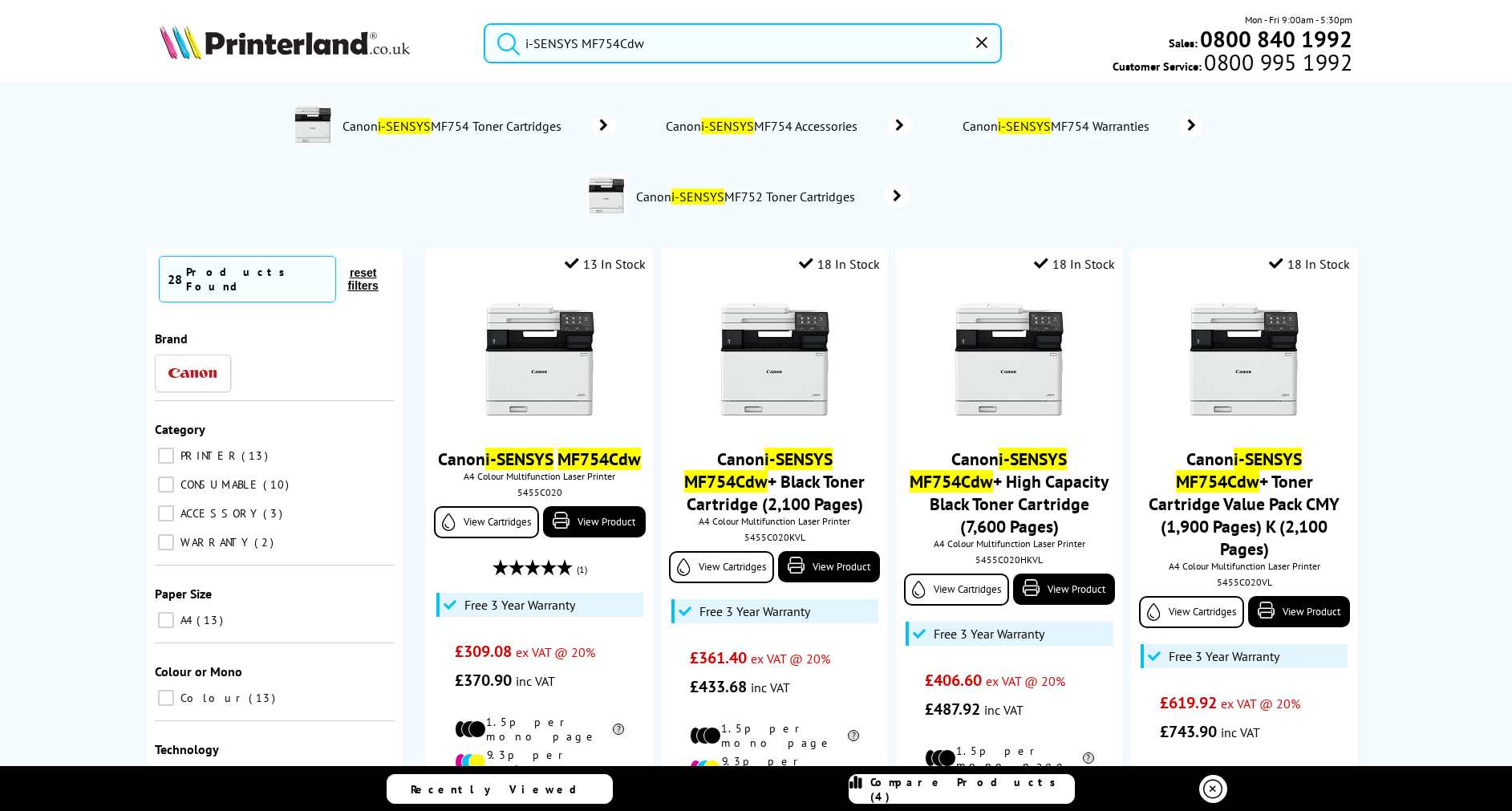
type input "i-SENSYS MF754Cdw"
click at [984, 46] on icon "reset" at bounding box center [981, 42] width 11 height 11
type input "i-SENSYS MF752Cdw"
click at [985, 42] on icon "reset" at bounding box center [981, 42] width 11 height 11
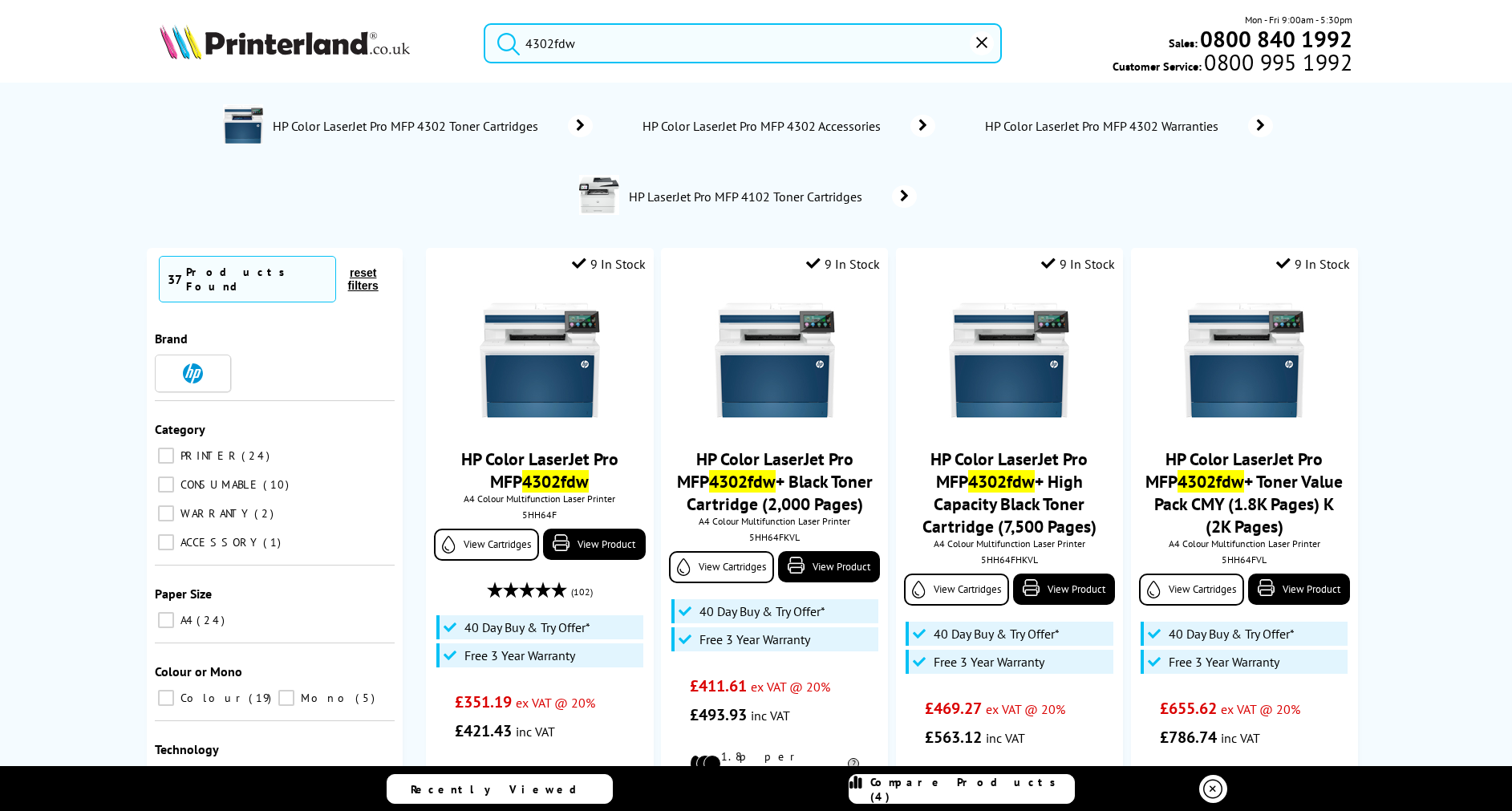
type input "4302fdw"
